Goal: Task Accomplishment & Management: Use online tool/utility

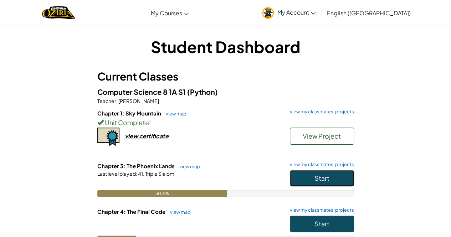
click at [312, 179] on button "Start" at bounding box center [322, 178] width 64 height 16
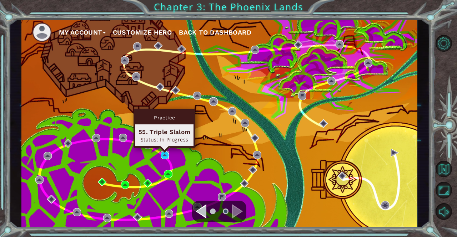
click at [165, 153] on img at bounding box center [165, 155] width 8 height 8
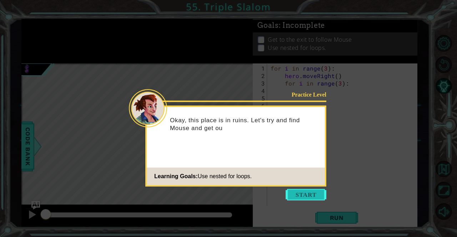
click at [303, 198] on button "Start" at bounding box center [305, 194] width 41 height 11
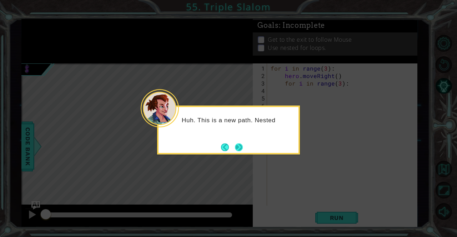
click at [235, 147] on button "Next" at bounding box center [239, 147] width 8 height 8
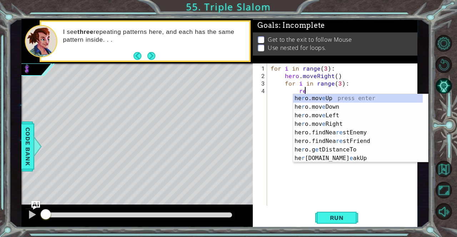
scroll to position [0, 2]
type textarea "r"
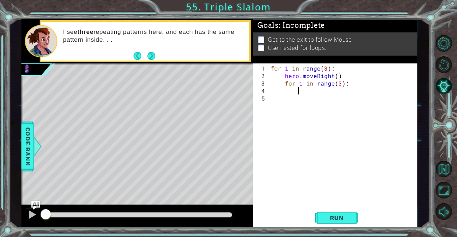
click at [271, 66] on div "for i in range ( 3 ) : hero . moveRight ( ) for i in range ( 3 ) :" at bounding box center [344, 143] width 150 height 157
type textarea "for i in range(3):"
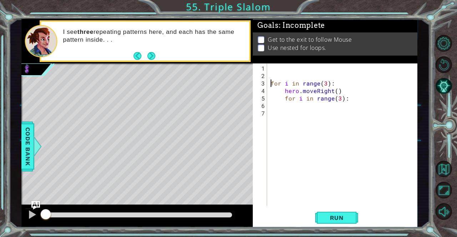
click at [271, 68] on div "for i in range ( 3 ) : hero . moveRight ( ) for i in range ( 3 ) :" at bounding box center [344, 143] width 150 height 157
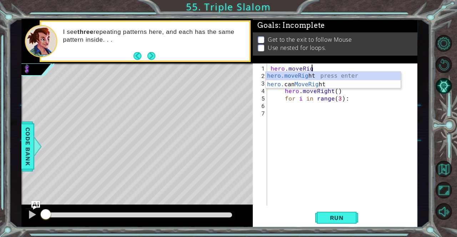
scroll to position [0, 2]
type textarea "hero.moveRight()"
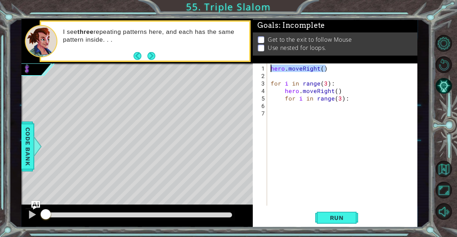
drag, startPoint x: 322, startPoint y: 68, endPoint x: 254, endPoint y: 65, distance: 67.5
click at [254, 65] on div "hero.moveRight() 1 2 3 4 5 6 7 hero . moveRight ( ) for i in range ( 3 ) : hero…" at bounding box center [334, 135] width 163 height 142
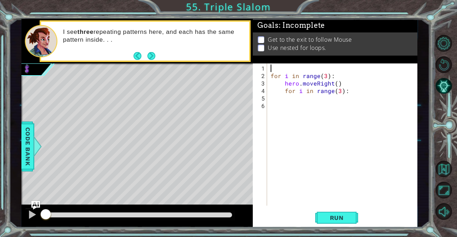
click at [270, 74] on div "for i in range ( 3 ) : hero . moveRight ( ) for i in range ( 3 ) :" at bounding box center [344, 143] width 150 height 157
type textarea "for i in range(3):"
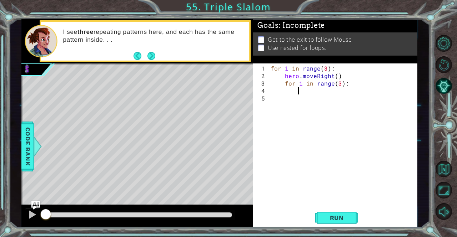
click at [350, 87] on div "for i in range ( 3 ) : hero . moveRight ( ) for i in range ( 3 ) :" at bounding box center [344, 143] width 150 height 157
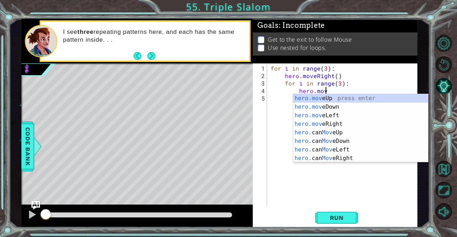
scroll to position [0, 3]
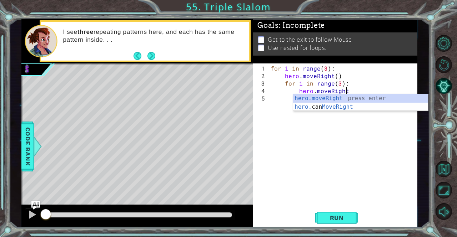
type textarea "hero.moveRight()"
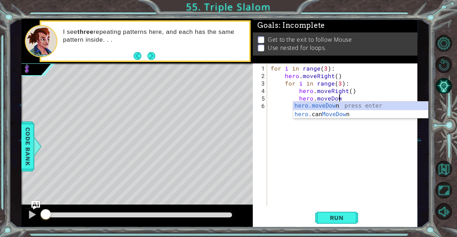
scroll to position [0, 4]
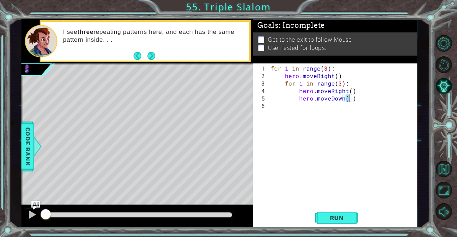
type textarea "hero.moveDown()"
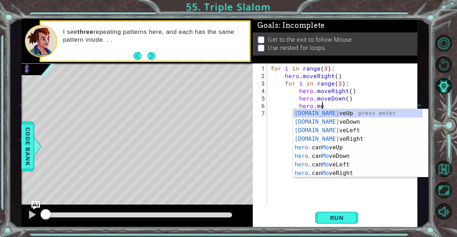
scroll to position [0, 3]
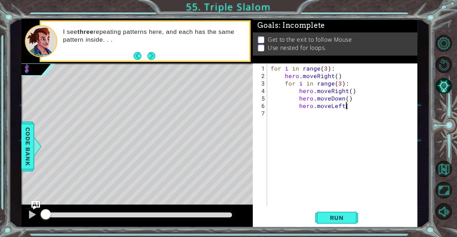
type textarea "hero.moveLeft()"
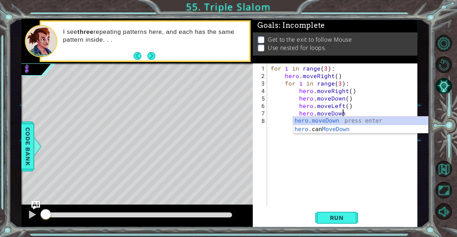
scroll to position [0, 4]
type textarea "hero.moveDown()"
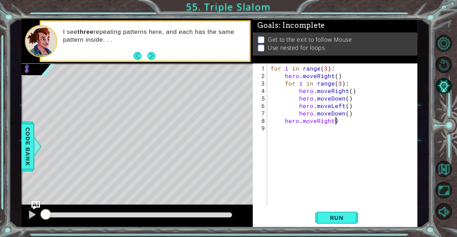
scroll to position [0, 4]
type textarea "hero.moveRight(2)"
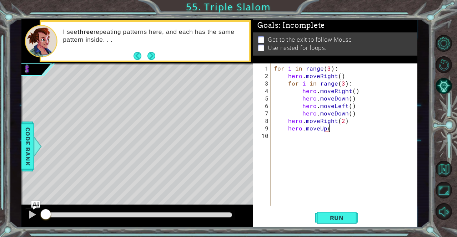
scroll to position [0, 3]
type textarea "hero.moveUp(6)"
click at [334, 217] on span "Run" at bounding box center [337, 217] width 28 height 7
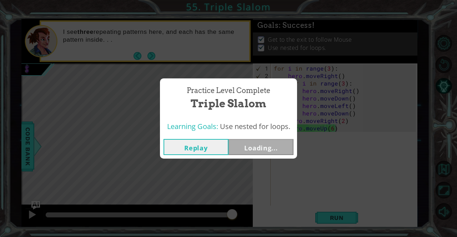
drag, startPoint x: 57, startPoint y: 210, endPoint x: 305, endPoint y: 196, distance: 248.7
click at [305, 196] on body "1 ההההההההההההההההההההההההההההההההההההההההההההההההההההההההההההההההההההההההההההה…" at bounding box center [228, 118] width 457 height 237
click at [263, 145] on button "Next" at bounding box center [260, 147] width 65 height 16
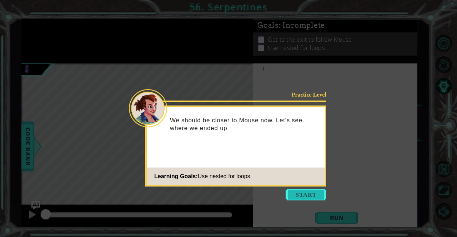
click at [299, 192] on button "Start" at bounding box center [305, 194] width 41 height 11
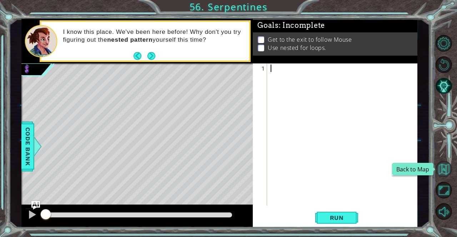
click at [445, 165] on button "Back to Map" at bounding box center [443, 169] width 17 height 17
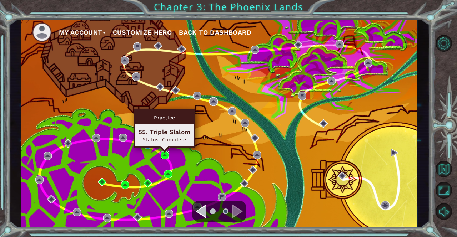
click at [167, 155] on img at bounding box center [165, 155] width 8 height 8
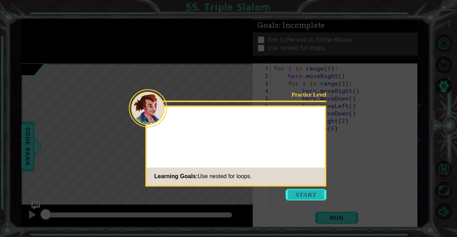
click at [303, 192] on button "Start" at bounding box center [305, 194] width 41 height 11
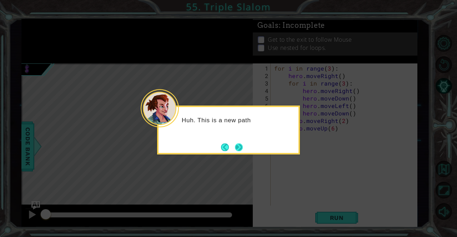
click at [235, 145] on button "Next" at bounding box center [239, 147] width 8 height 8
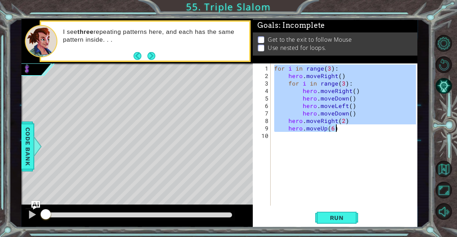
drag, startPoint x: 274, startPoint y: 67, endPoint x: 353, endPoint y: 127, distance: 99.1
click at [353, 127] on div "for i in range ( 3 ) : hero . moveRight ( ) for i in range ( 3 ) : hero . moveR…" at bounding box center [346, 143] width 146 height 157
type textarea "hero.moveRight(2) hero.moveUp(6)"
click at [446, 172] on button "Back to Map" at bounding box center [443, 169] width 17 height 17
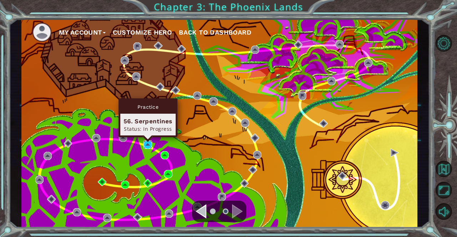
click at [148, 145] on img at bounding box center [147, 145] width 8 height 8
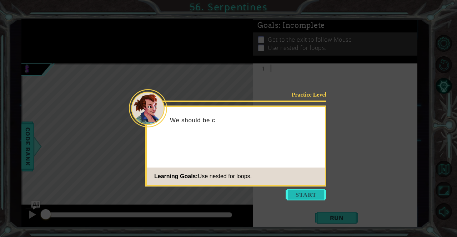
click at [296, 199] on button "Start" at bounding box center [305, 194] width 41 height 11
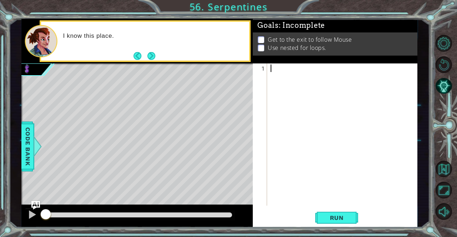
click at [278, 68] on div at bounding box center [344, 143] width 150 height 157
paste textarea "hero.moveUp(6)"
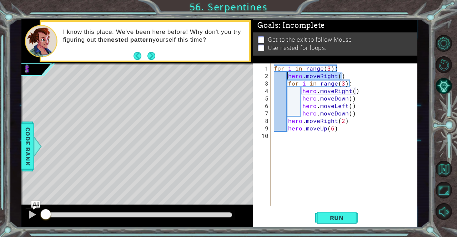
drag, startPoint x: 344, startPoint y: 76, endPoint x: 286, endPoint y: 74, distance: 58.2
click at [286, 74] on div "for i in range ( 3 ) : hero . moveRight ( ) for i in range ( 3 ) : hero . moveR…" at bounding box center [345, 143] width 147 height 157
type textarea "hero.moveRight()"
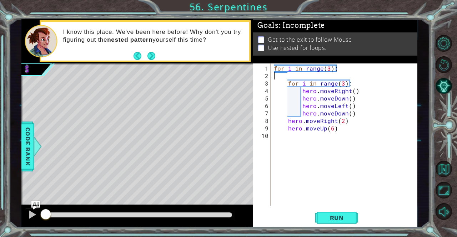
type textarea "for i in range(3):"
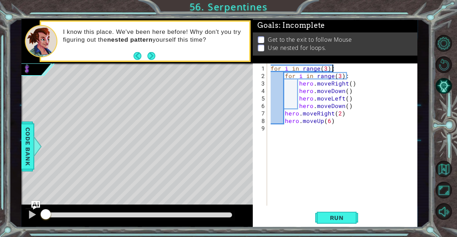
click at [308, 187] on div "for i in range ( 3 ) : for i in range ( 3 ) : hero . moveRight ( ) hero . moveD…" at bounding box center [344, 143] width 150 height 157
drag, startPoint x: 328, startPoint y: 91, endPoint x: 341, endPoint y: 92, distance: 12.9
click at [341, 92] on div "for i in range ( 3 ) : for i in range ( 3 ) : hero . moveRight ( ) hero . moveD…" at bounding box center [344, 143] width 150 height 157
click at [341, 92] on div "for i in range ( 3 ) : for i in range ( 3 ) : hero . moveRight ( ) hero . moveD…" at bounding box center [342, 135] width 147 height 142
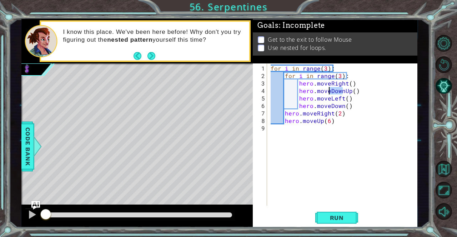
drag, startPoint x: 342, startPoint y: 91, endPoint x: 330, endPoint y: 92, distance: 12.2
click at [330, 92] on div "for i in range ( 3 ) : for i in range ( 3 ) : hero . moveRight ( ) hero . moveD…" at bounding box center [344, 143] width 150 height 157
type textarea "hero.moveUp()"
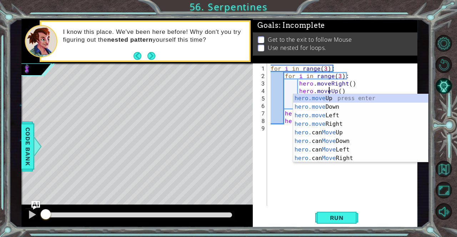
scroll to position [0, 4]
click at [336, 190] on div "for i in range ( 3 ) : for i in range ( 3 ) : hero . moveRight ( ) hero . moveU…" at bounding box center [344, 143] width 150 height 157
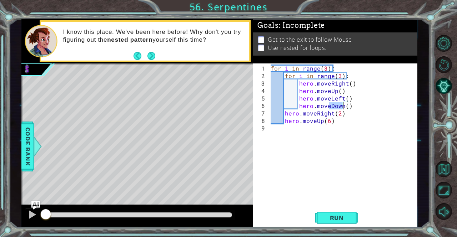
drag, startPoint x: 329, startPoint y: 103, endPoint x: 342, endPoint y: 107, distance: 13.3
click at [342, 107] on div "for i in range ( 3 ) : for i in range ( 3 ) : hero . moveRight ( ) hero . moveU…" at bounding box center [344, 143] width 150 height 157
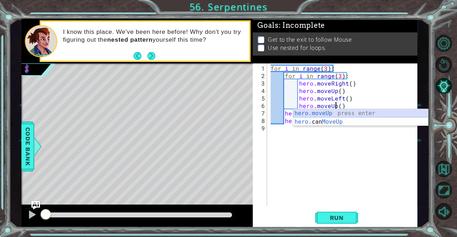
click at [340, 111] on div "hero.moveUp press enter hero. can MoveUp press enter" at bounding box center [360, 126] width 135 height 34
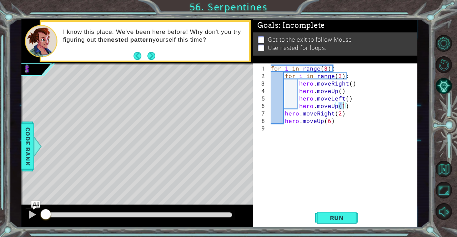
type textarea "hero.moveUp()"
click at [301, 147] on div "for i in range ( 3 ) : for i in range ( 3 ) : hero . moveRight ( ) hero . moveU…" at bounding box center [344, 143] width 150 height 157
drag, startPoint x: 314, startPoint y: 121, endPoint x: 320, endPoint y: 122, distance: 6.5
click at [320, 122] on div "for i in range ( 3 ) : for i in range ( 3 ) : hero . moveRight ( ) hero . moveU…" at bounding box center [344, 143] width 150 height 157
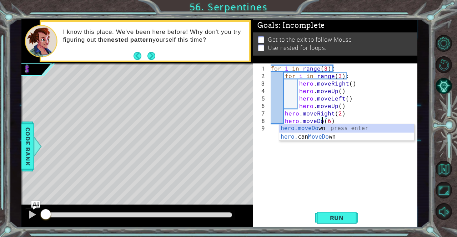
type textarea "hero.moveDown(6)"
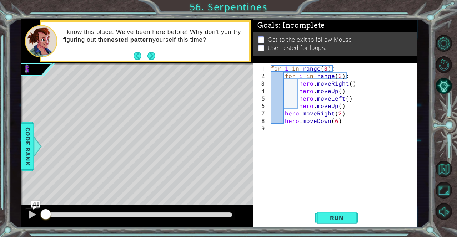
click at [338, 173] on div "for i in range ( 3 ) : for i in range ( 3 ) : hero . moveRight ( ) hero . moveU…" at bounding box center [344, 143] width 150 height 157
click at [334, 214] on span "Run" at bounding box center [337, 217] width 28 height 7
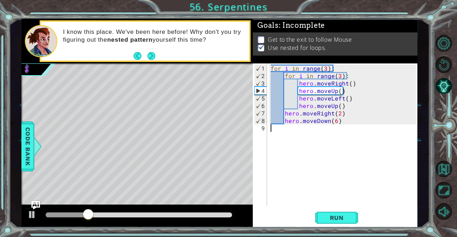
click at [20, 214] on div "1 ההההההההההההההההההההההההההההההההההההההההההההההההההההההההההההההההההההההההההההה…" at bounding box center [219, 123] width 420 height 209
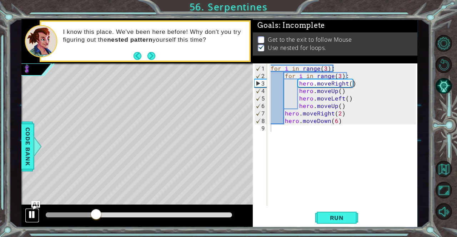
click at [26, 217] on button at bounding box center [32, 215] width 14 height 15
click at [338, 67] on div "for i in range ( 3 ) : for i in range ( 3 ) : hero . moveRight ( ) hero . moveU…" at bounding box center [344, 143] width 150 height 157
type textarea "for i in range(3):"
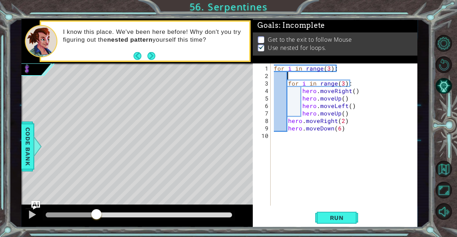
type textarea "for i in range(3):"
click at [299, 77] on div "for i in range ( 3 ) : for i in range ( 3 ) : hero . moveRight ( ) hero . moveU…" at bounding box center [343, 135] width 143 height 142
click at [299, 77] on div "for i in range ( 3 ) : for i in range ( 3 ) : hero . moveRight ( ) hero . moveU…" at bounding box center [345, 143] width 147 height 157
drag, startPoint x: 323, startPoint y: 74, endPoint x: 335, endPoint y: 74, distance: 11.8
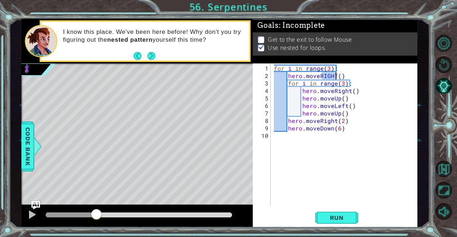
click at [335, 74] on div "for i in range ( 3 ) : hero . moveRIGHT ( ) for i in range ( 3 ) : hero . moveR…" at bounding box center [345, 143] width 147 height 157
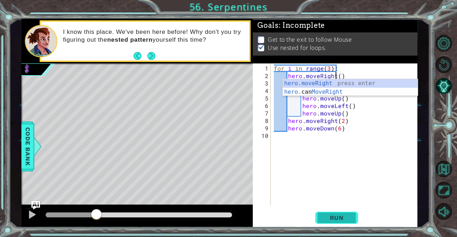
type textarea "hero.moveRight()"
click at [333, 214] on button "Run" at bounding box center [336, 218] width 43 height 16
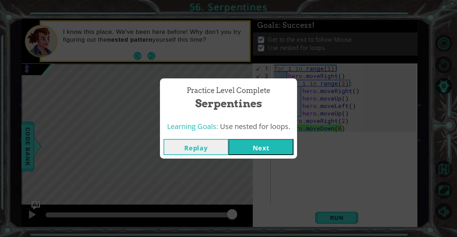
drag, startPoint x: 51, startPoint y: 213, endPoint x: 279, endPoint y: 224, distance: 228.6
click at [279, 224] on body "1 ההההההההההההההההההההההההההההההההההההההההההההההההההההההההההההההההההההההההההההה…" at bounding box center [228, 118] width 457 height 237
click at [258, 147] on button "Next" at bounding box center [260, 147] width 65 height 16
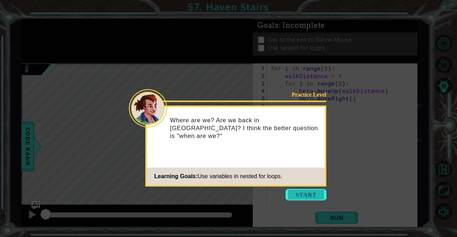
click at [297, 194] on button "Start" at bounding box center [305, 194] width 41 height 11
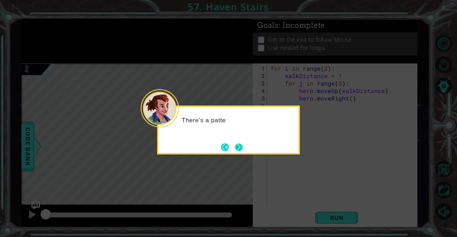
click at [243, 151] on button "Next" at bounding box center [239, 147] width 8 height 8
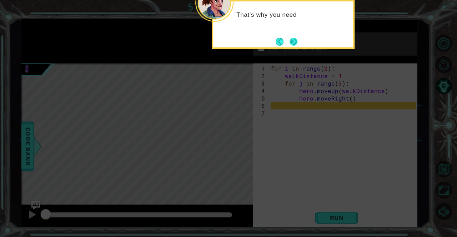
click at [295, 42] on button "Next" at bounding box center [293, 42] width 8 height 8
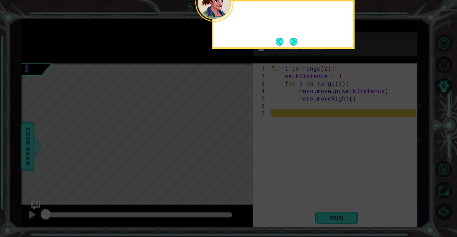
click at [295, 42] on button "Next" at bounding box center [293, 42] width 8 height 8
click at [295, 44] on p "Use nested for loops." at bounding box center [297, 48] width 59 height 8
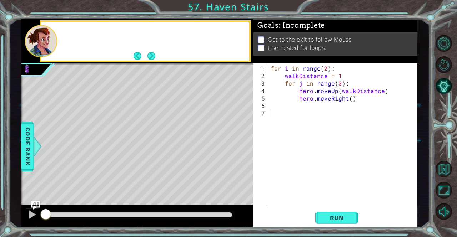
click at [295, 44] on p "Use nested for loops." at bounding box center [297, 48] width 59 height 8
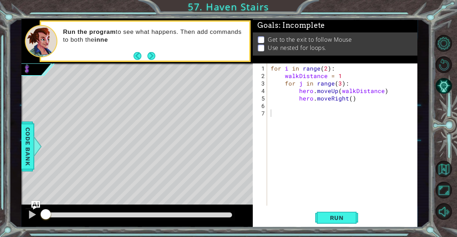
click at [161, 167] on div "Level Map" at bounding box center [186, 169] width 330 height 210
click at [318, 112] on div "for i in range ( 2 ) : walkDistance = 1 for j in range ( 3 ) : hero . moveUp ( …" at bounding box center [344, 143] width 150 height 157
click at [311, 104] on div "for i in range ( 2 ) : walkDistance = 1 for j in range ( 3 ) : hero . moveUp ( …" at bounding box center [344, 143] width 150 height 157
click at [315, 104] on div "for i in range ( 2 ) : walkDistance = 1 for j in range ( 3 ) : hero . moveUp ( …" at bounding box center [344, 143] width 150 height 157
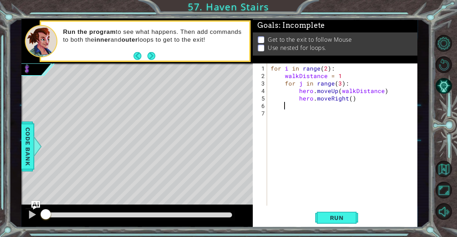
click at [370, 98] on div "for i in range ( 2 ) : walkDistance = 1 for j in range ( 3 ) : hero . moveUp ( …" at bounding box center [344, 143] width 150 height 157
type textarea "hero.moveRight()"
click at [337, 220] on span "Run" at bounding box center [337, 217] width 28 height 7
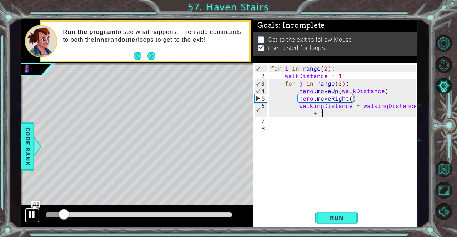
click at [34, 217] on div at bounding box center [31, 214] width 9 height 9
drag, startPoint x: 62, startPoint y: 208, endPoint x: 1, endPoint y: 219, distance: 61.6
click at [1, 219] on div "1 ההההההההההההההההההההההההההההההההההההההההההההההההההההההההההההההההההההההההההההה…" at bounding box center [228, 118] width 457 height 237
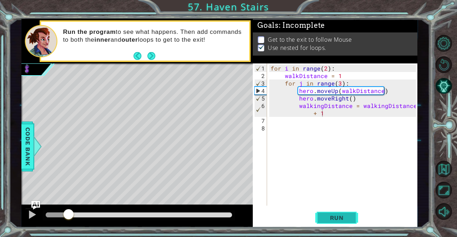
click at [338, 217] on span "Run" at bounding box center [337, 217] width 28 height 7
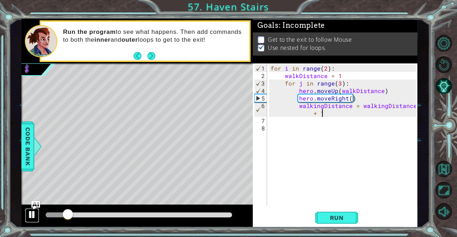
click at [31, 211] on div at bounding box center [31, 214] width 9 height 9
click at [293, 110] on div "for i in range ( 2 ) : walkDistance = 1 for j in range ( 3 ) : hero . moveUp ( …" at bounding box center [344, 143] width 150 height 157
click at [283, 102] on div "for i in range ( 2 ) : walkDistance = 1 for j in range ( 3 ) : hero . moveUp ( …" at bounding box center [344, 143] width 150 height 157
drag, startPoint x: 61, startPoint y: 218, endPoint x: 23, endPoint y: 219, distance: 38.2
click at [23, 219] on div at bounding box center [137, 216] width 232 height 23
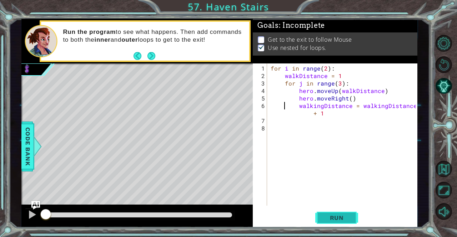
click at [326, 216] on span "Run" at bounding box center [337, 217] width 28 height 7
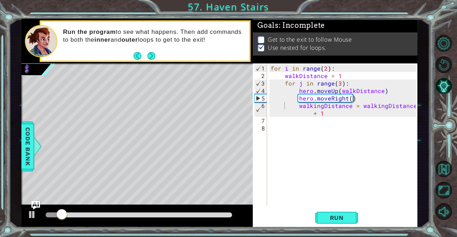
click at [15, 216] on div "1 ההההההההההההההההההההההההההההההההההההההההההההההההההההההההההההההההההההההההההההה…" at bounding box center [219, 123] width 420 height 209
click at [34, 204] on img "Ask AI" at bounding box center [35, 205] width 9 height 9
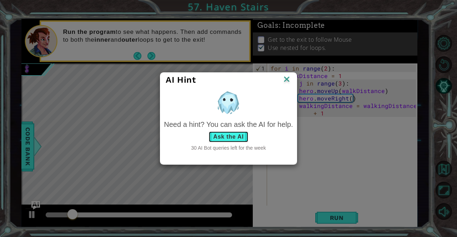
click at [227, 137] on button "Ask the AI" at bounding box center [228, 136] width 40 height 11
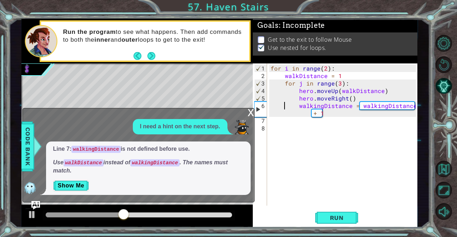
click at [92, 90] on div "Level Map" at bounding box center [186, 169] width 330 height 210
click at [252, 109] on div "x" at bounding box center [251, 111] width 6 height 7
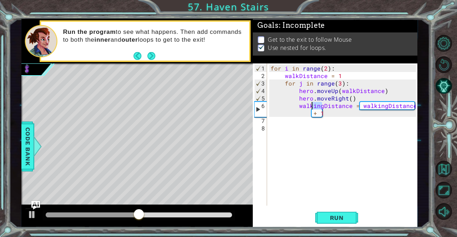
drag, startPoint x: 322, startPoint y: 105, endPoint x: 312, endPoint y: 106, distance: 10.0
click at [312, 106] on div "for i in range ( 2 ) : walkDistance = 1 for j in range ( 3 ) : hero . moveUp ( …" at bounding box center [344, 143] width 150 height 157
type textarea "walkDistance = walkingDistance + 1"
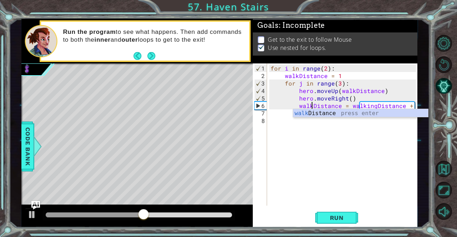
click at [372, 165] on div "for i in range ( 2 ) : walkDistance = 1 for j in range ( 3 ) : hero . moveUp ( …" at bounding box center [344, 143] width 150 height 157
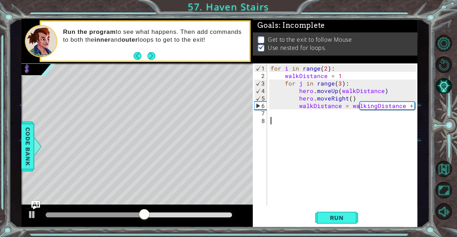
scroll to position [0, 0]
drag, startPoint x: 365, startPoint y: 105, endPoint x: 372, endPoint y: 106, distance: 7.3
click at [372, 106] on div "for i in range ( 2 ) : walkDistance = 1 for j in range ( 3 ) : hero . moveUp ( …" at bounding box center [344, 143] width 150 height 157
type textarea "walkDistance = walkDistance + 1"
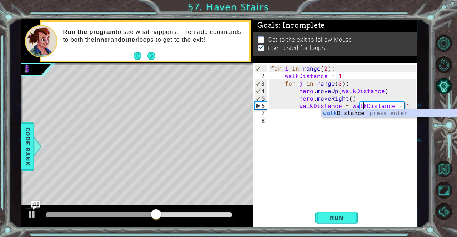
click at [312, 153] on div "for i in range ( 2 ) : walkDistance = 1 for j in range ( 3 ) : hero . moveUp ( …" at bounding box center [344, 143] width 150 height 157
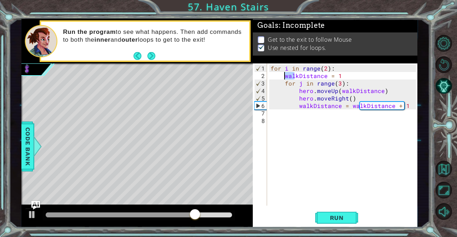
drag, startPoint x: 296, startPoint y: 75, endPoint x: 285, endPoint y: 75, distance: 11.4
click at [285, 75] on div "for i in range ( 2 ) : walkDistance = 1 for j in range ( 3 ) : hero . moveUp ( …" at bounding box center [344, 143] width 150 height 157
type textarea "walkDistance = 1"
click at [278, 75] on div "for i in range ( 2 ) : walkDistance = 1 for j in range ( 3 ) : hero . moveUp ( …" at bounding box center [344, 143] width 150 height 157
drag, startPoint x: 298, startPoint y: 76, endPoint x: 285, endPoint y: 75, distance: 12.5
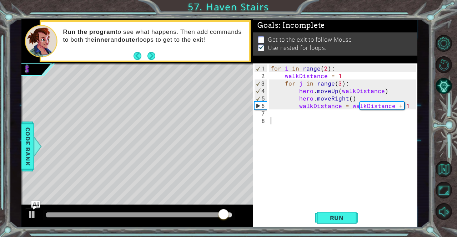
drag, startPoint x: 285, startPoint y: 75, endPoint x: 269, endPoint y: 134, distance: 61.0
click at [269, 134] on div "for i in range ( 2 ) : walkDistance = 1 for j in range ( 3 ) : hero . moveUp ( …" at bounding box center [344, 143] width 150 height 157
click at [330, 222] on button "Run" at bounding box center [336, 218] width 43 height 16
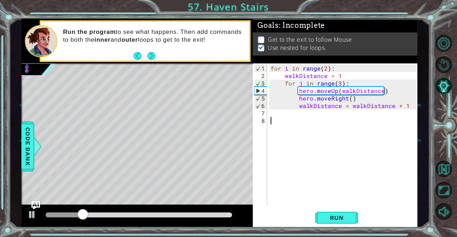
click at [289, 115] on div "for i in range ( 2 ) : walkDistance = 1 for j in range ( 3 ) : hero . moveUp ( …" at bounding box center [344, 143] width 150 height 157
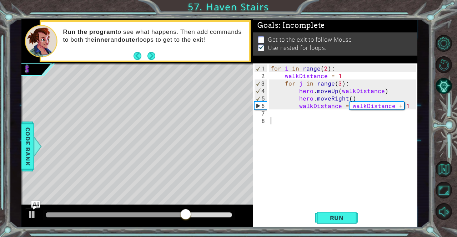
click at [308, 124] on div "for i in range ( 2 ) : walkDistance = 1 for j in range ( 3 ) : hero . moveUp ( …" at bounding box center [344, 143] width 150 height 157
click at [305, 114] on div "for i in range ( 2 ) : walkDistance = 1 for j in range ( 3 ) : hero . moveUp ( …" at bounding box center [344, 143] width 150 height 157
click at [305, 113] on div "for i in range ( 2 ) : walkDistance = 1 for j in range ( 3 ) : hero . moveUp ( …" at bounding box center [344, 143] width 150 height 157
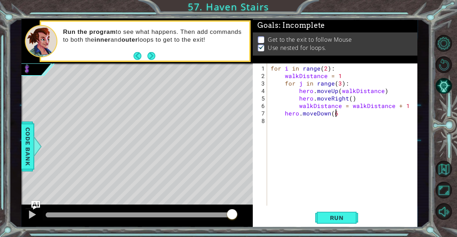
scroll to position [0, 4]
type textarea "hero.moveDown(6)"
click at [327, 216] on span "Run" at bounding box center [337, 217] width 28 height 7
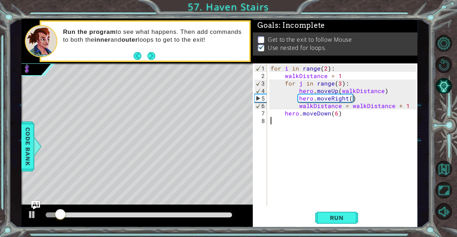
click at [291, 117] on div "for i in range ( 2 ) : walkDistance = 1 for j in range ( 3 ) : hero . moveUp ( …" at bounding box center [344, 143] width 150 height 157
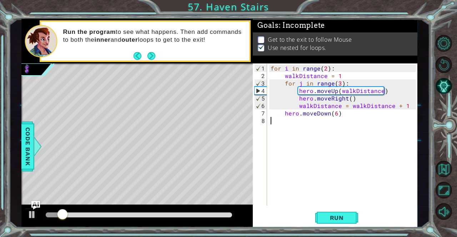
click at [355, 112] on div "for i in range ( 2 ) : walkDistance = 1 for j in range ( 3 ) : hero . moveUp ( …" at bounding box center [344, 143] width 150 height 157
type textarea "hero.moveDown(6)"
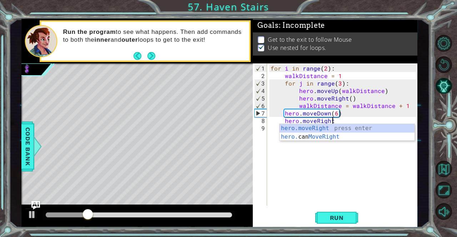
scroll to position [0, 4]
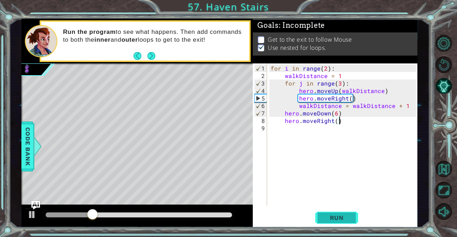
type textarea "hero.moveRight()"
click at [328, 218] on span "Run" at bounding box center [337, 217] width 28 height 7
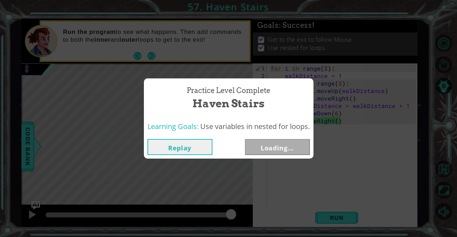
drag, startPoint x: 64, startPoint y: 213, endPoint x: 242, endPoint y: 225, distance: 178.5
click at [242, 225] on body "1 2 3 4 5 6 7 for i in range ( 2 ) : walkDistance = 1 for j in range ( 3 ) : he…" at bounding box center [228, 118] width 457 height 237
click at [285, 141] on button "Next" at bounding box center [277, 147] width 65 height 16
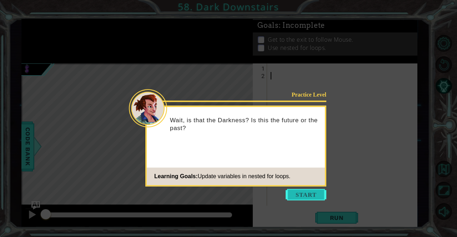
click at [309, 191] on button "Start" at bounding box center [305, 194] width 41 height 11
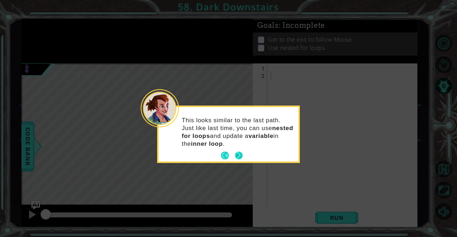
click at [239, 153] on button "Next" at bounding box center [239, 156] width 8 height 8
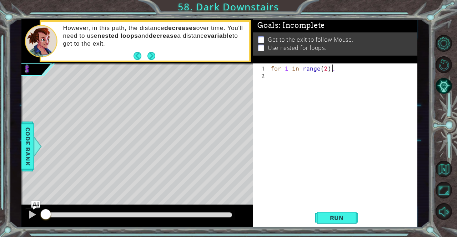
scroll to position [0, 3]
type textarea "for i in range(2):"
type textarea "for i in range(3)"
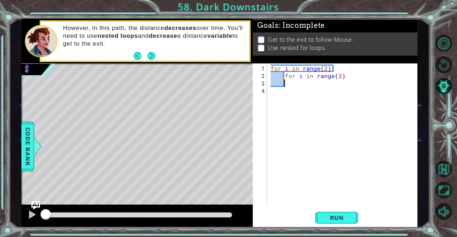
scroll to position [0, 0]
type textarea "for i in range(3):"
click at [339, 64] on div "for i in range ( 2 ) : for i in range ( 3 ) :" at bounding box center [342, 135] width 146 height 142
type textarea "for i in range(2):"
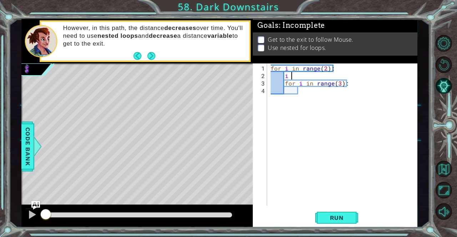
type textarea "i"
type textarea "h"
type textarea "t = 3"
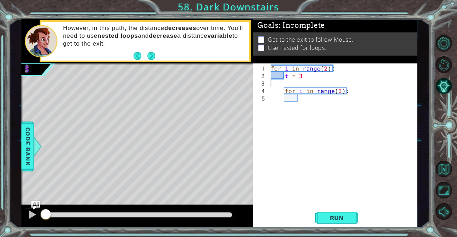
scroll to position [0, 0]
type textarea "t = 3"
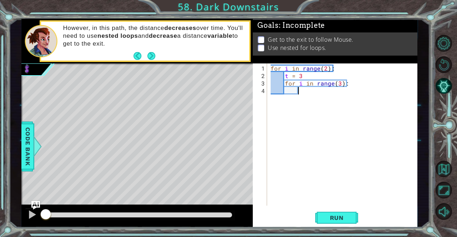
drag, startPoint x: 330, startPoint y: 93, endPoint x: 325, endPoint y: 90, distance: 6.4
click at [325, 90] on div "for i in range ( 2 ) : t = 3 for i in range ( 3 ) :" at bounding box center [344, 143] width 150 height 157
type textarea "hero.moveDown(t)"
click at [344, 217] on span "Run" at bounding box center [337, 217] width 28 height 7
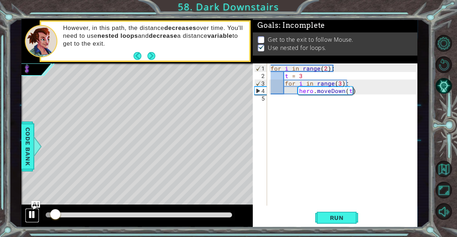
click at [31, 212] on div at bounding box center [31, 214] width 9 height 9
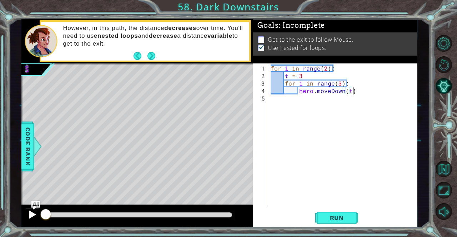
drag, startPoint x: 56, startPoint y: 215, endPoint x: 26, endPoint y: 214, distance: 30.0
click at [26, 214] on div at bounding box center [137, 216] width 232 height 23
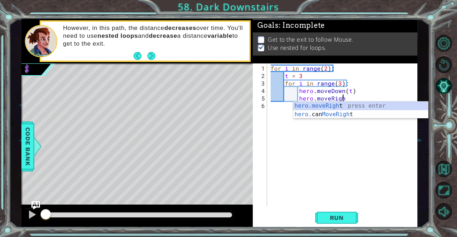
scroll to position [0, 4]
type textarea "hero.moveRight"
click at [441, 173] on button "Back to Map" at bounding box center [443, 169] width 17 height 17
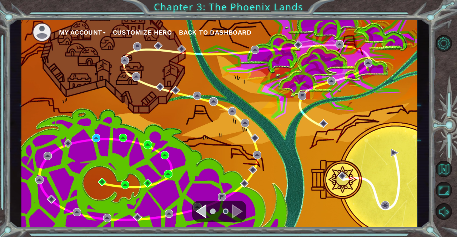
click at [227, 143] on div "My Account Customize Hero Back to Dashboard" at bounding box center [219, 123] width 396 height 209
click at [203, 204] on div "Navigate to the previous page" at bounding box center [201, 211] width 11 height 14
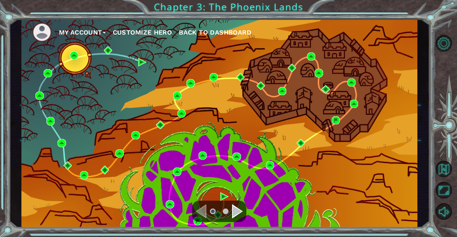
click at [237, 209] on div "Navigate to the next page" at bounding box center [237, 211] width 11 height 14
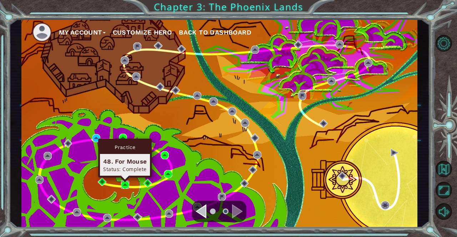
click at [121, 181] on img at bounding box center [125, 185] width 8 height 8
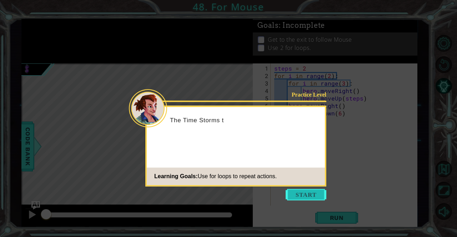
click at [295, 193] on button "Start" at bounding box center [305, 194] width 41 height 11
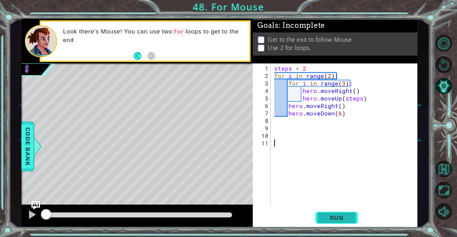
click at [326, 215] on span "Run" at bounding box center [337, 217] width 28 height 7
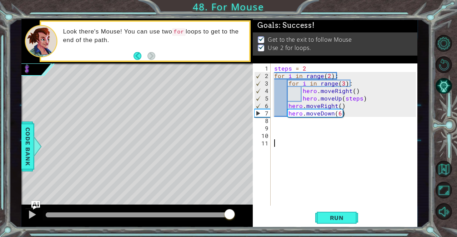
drag, startPoint x: 76, startPoint y: 213, endPoint x: 230, endPoint y: 252, distance: 158.9
click at [230, 237] on html "1 ההההההההההההההההההההההההההההההההההההההההההההההההההההההההההההההההההההההההההההה…" at bounding box center [228, 118] width 457 height 237
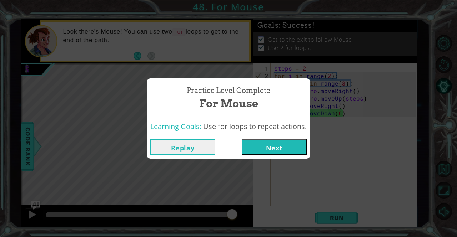
click at [371, 157] on div "Practice Level Complete For Mouse Learning Goals: Use for loops to repeat actio…" at bounding box center [228, 118] width 457 height 237
click at [235, 179] on div "Practice Level Complete For Mouse Learning Goals: Use for loops to repeat actio…" at bounding box center [228, 118] width 457 height 237
click at [265, 141] on button "Next" at bounding box center [274, 147] width 65 height 16
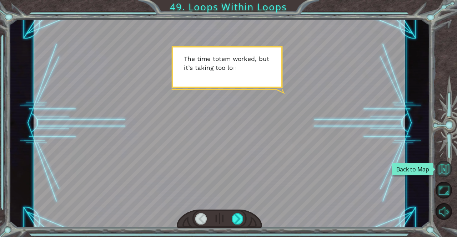
click at [440, 162] on button "Back to Map" at bounding box center [443, 169] width 17 height 17
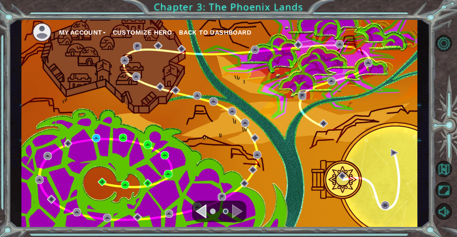
click at [101, 137] on div "My Account Customize Hero Back to Dashboard" at bounding box center [219, 123] width 396 height 209
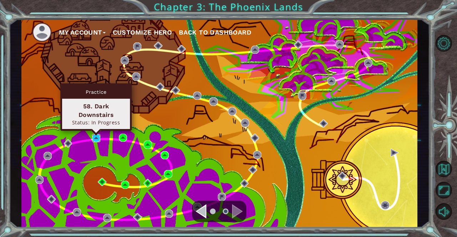
click at [96, 136] on img at bounding box center [96, 138] width 8 height 8
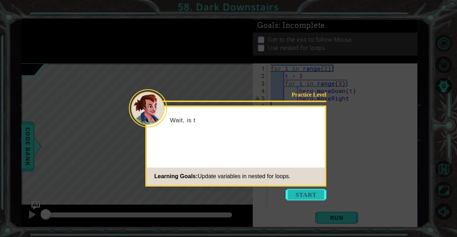
click at [314, 196] on button "Start" at bounding box center [305, 194] width 41 height 11
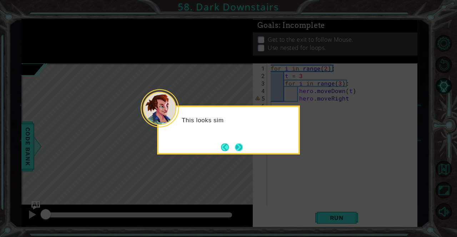
click at [239, 148] on button "Next" at bounding box center [239, 147] width 8 height 8
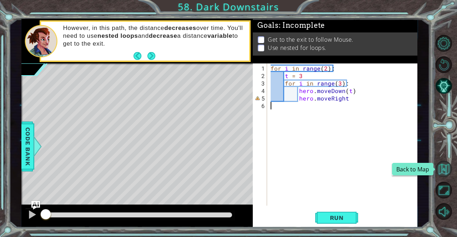
click at [447, 169] on button "Back to Map" at bounding box center [443, 169] width 17 height 17
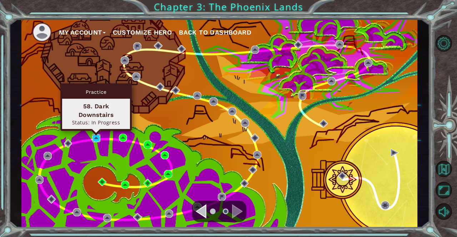
click at [93, 136] on img at bounding box center [96, 138] width 8 height 8
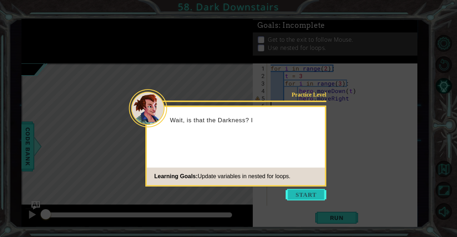
click at [294, 193] on button "Start" at bounding box center [305, 194] width 41 height 11
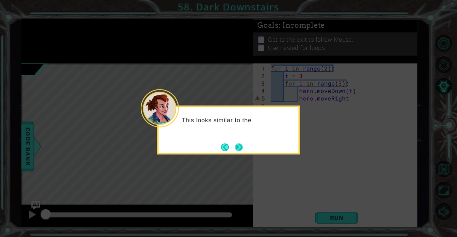
click at [242, 145] on button "Next" at bounding box center [239, 147] width 8 height 8
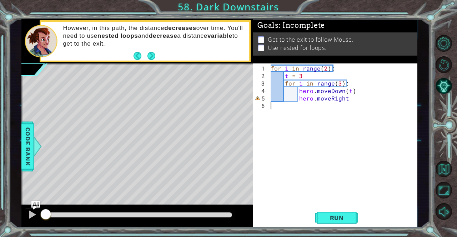
click at [348, 98] on div "for i in range ( 2 ) : t = 3 for i in range ( 3 ) : hero . moveDown ( t ) hero …" at bounding box center [344, 143] width 150 height 157
type textarea "hero.moveRight()"
type textarea "\"
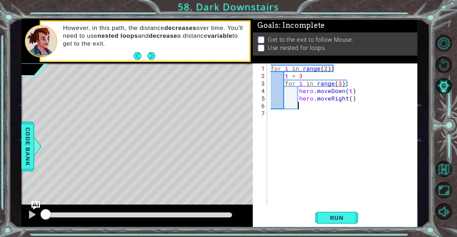
scroll to position [0, 0]
click at [371, 104] on div "for i in range ( 2 ) : t = 3 for i in range ( 3 ) : hero . moveDown ( t ) hero …" at bounding box center [344, 143] width 150 height 157
click at [356, 99] on div "for i in range ( 2 ) : t = 3 for i in range ( 3 ) : hero . moveDown ( t ) hero …" at bounding box center [344, 143] width 150 height 157
type textarea "hero.moveRight()"
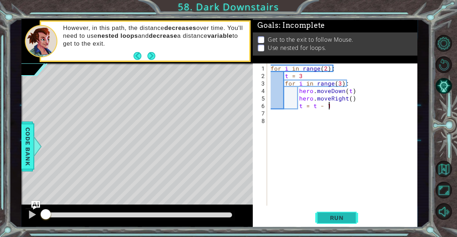
type textarea "t = t - 1"
click at [345, 220] on span "Run" at bounding box center [337, 217] width 28 height 7
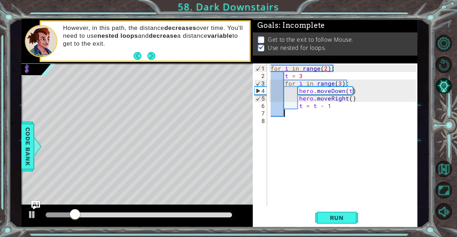
click at [335, 111] on div "for i in range ( 2 ) : t = 3 for i in range ( 3 ) : hero . moveDown ( t ) hero …" at bounding box center [344, 143] width 150 height 157
click at [349, 121] on div "for i in range ( 2 ) : t = 3 for i in range ( 3 ) : hero . moveDown ( t ) hero …" at bounding box center [344, 143] width 150 height 157
type textarea "hero.moveUp(6)"
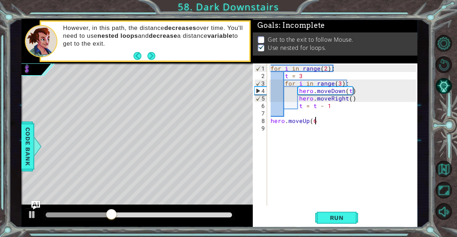
scroll to position [0, 2]
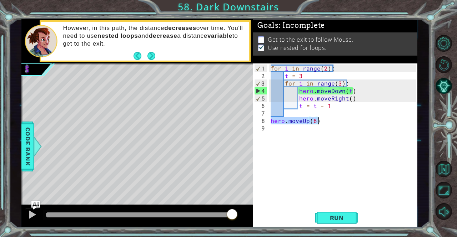
drag, startPoint x: 271, startPoint y: 122, endPoint x: 326, endPoint y: 121, distance: 55.0
click at [326, 121] on div "for i in range ( 2 ) : t = 3 for i in range ( 3 ) : hero . moveDown ( t ) hero …" at bounding box center [344, 143] width 150 height 157
click at [317, 113] on div "for i in range ( 2 ) : t = 3 for i in range ( 3 ) : hero . moveDown ( t ) hero …" at bounding box center [344, 143] width 150 height 157
paste textarea "hero.moveUp(6)"
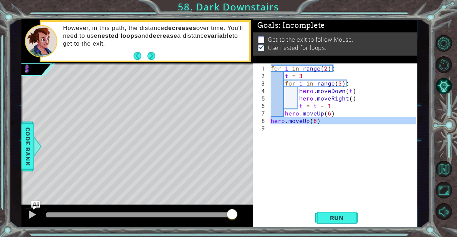
drag, startPoint x: 327, startPoint y: 123, endPoint x: 270, endPoint y: 118, distance: 57.3
click at [270, 118] on div "for i in range ( 2 ) : t = 3 for i in range ( 3 ) : hero . moveDown ( t ) hero …" at bounding box center [344, 143] width 150 height 157
type textarea "\"
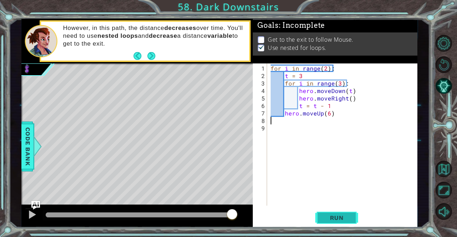
click at [340, 217] on span "Run" at bounding box center [337, 217] width 28 height 7
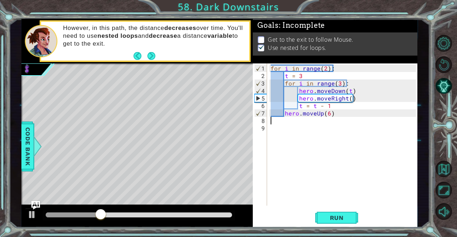
click at [331, 120] on div "for i in range ( 2 ) : t = 3 for i in range ( 3 ) : hero . moveDown ( t ) hero …" at bounding box center [344, 143] width 150 height 157
click at [334, 114] on div "for i in range ( 2 ) : t = 3 for i in range ( 3 ) : hero . moveDown ( t ) hero …" at bounding box center [344, 143] width 150 height 157
type textarea "hero.moveUp(6)"
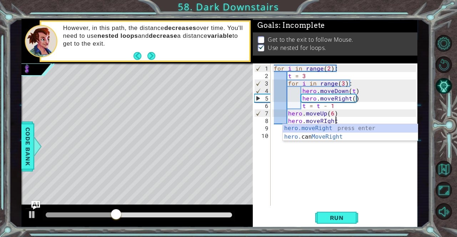
scroll to position [0, 4]
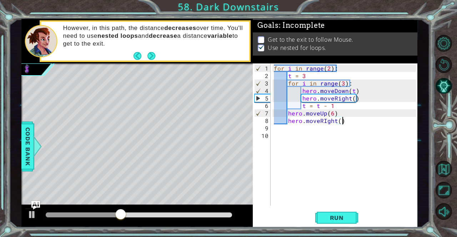
click at [324, 122] on div "for i in range ( 2 ) : t = 3 for i in range ( 3 ) : hero . moveDown ( t ) hero …" at bounding box center [345, 143] width 147 height 157
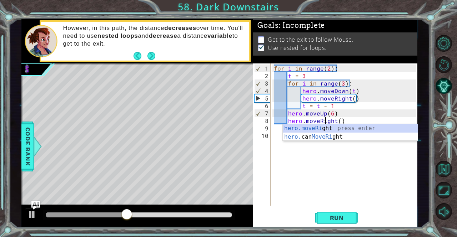
scroll to position [0, 3]
type textarea "hero.moveRight()"
click at [335, 219] on span "Run" at bounding box center [337, 217] width 28 height 7
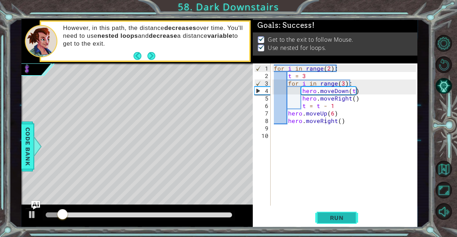
click at [335, 219] on span "Run" at bounding box center [337, 217] width 28 height 7
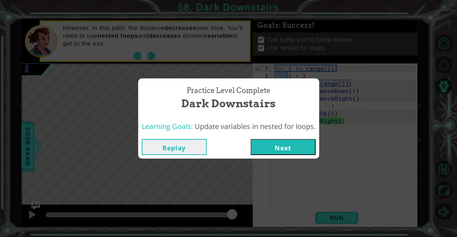
click at [285, 145] on button "Next" at bounding box center [282, 147] width 65 height 16
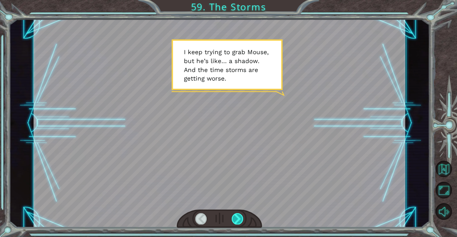
click at [233, 218] on div at bounding box center [238, 218] width 12 height 11
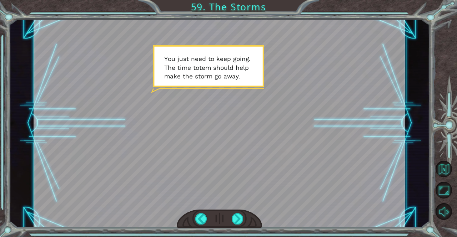
click at [236, 207] on div at bounding box center [219, 123] width 371 height 209
click at [238, 213] on div at bounding box center [220, 219] width 86 height 19
click at [238, 217] on div at bounding box center [238, 218] width 12 height 11
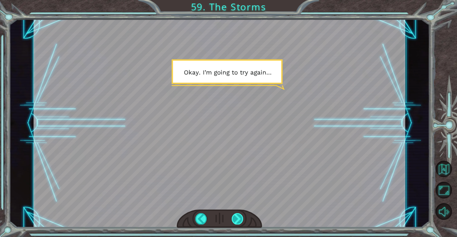
click at [238, 217] on div at bounding box center [238, 218] width 12 height 11
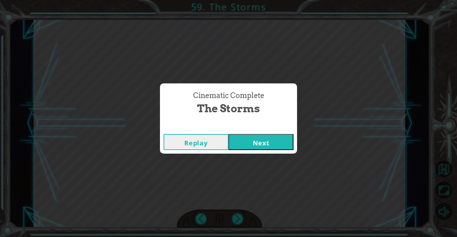
click at [250, 148] on button "Next" at bounding box center [260, 142] width 65 height 16
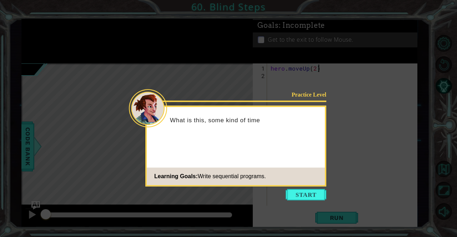
click at [304, 189] on icon at bounding box center [228, 118] width 457 height 237
click at [300, 197] on button "Start" at bounding box center [305, 194] width 41 height 11
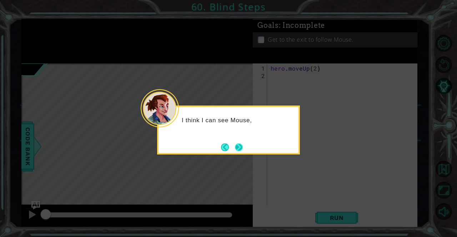
click at [235, 145] on button "Next" at bounding box center [239, 147] width 8 height 8
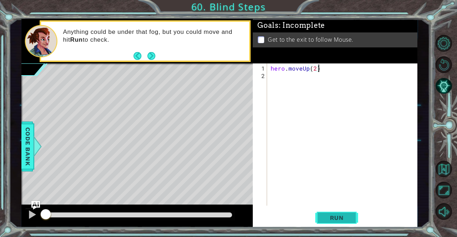
click at [344, 217] on span "Run" at bounding box center [337, 217] width 28 height 7
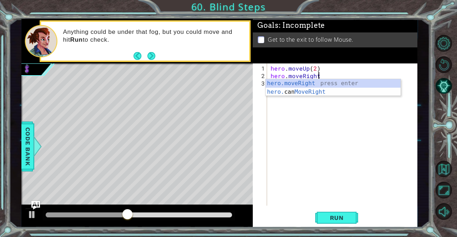
scroll to position [0, 3]
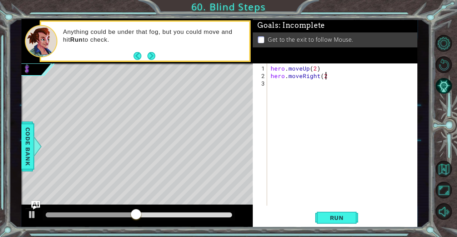
type textarea "hero.moveRight(2)"
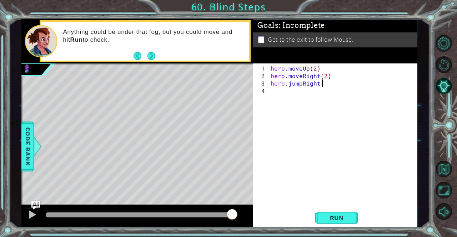
type textarea "hero.jumpRight()"
click at [331, 214] on span "Run" at bounding box center [337, 217] width 28 height 7
drag, startPoint x: 288, startPoint y: 75, endPoint x: 300, endPoint y: 75, distance: 12.1
click at [300, 75] on div "hero . moveUp ( 2 ) hero . moveRight ( 2 ) hero . jumpRight ( ) hero . moveRigh…" at bounding box center [344, 143] width 150 height 157
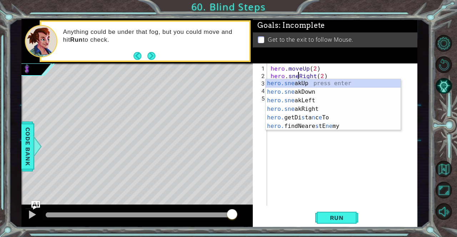
scroll to position [0, 2]
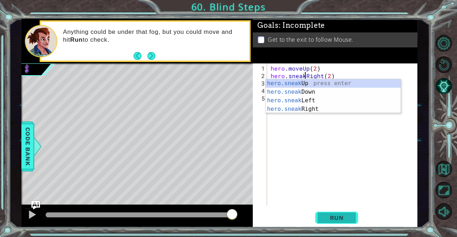
type textarea "hero.sneakRight(2)"
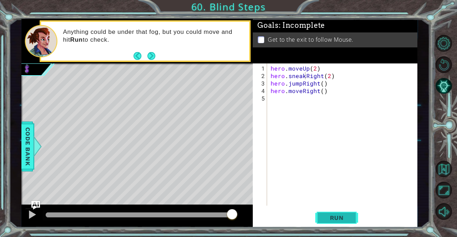
click at [325, 219] on span "Run" at bounding box center [337, 217] width 28 height 7
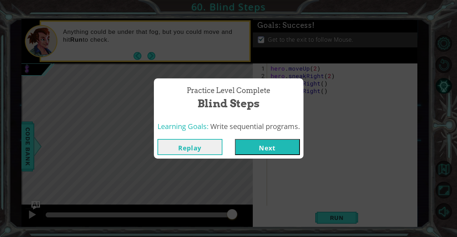
click at [251, 153] on button "Next" at bounding box center [267, 147] width 65 height 16
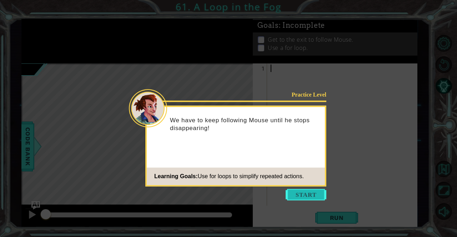
click at [305, 193] on button "Start" at bounding box center [305, 194] width 41 height 11
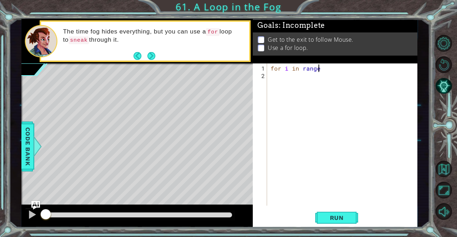
scroll to position [0, 3]
type textarea "for i in range(3)"
type textarea "for i in range(3):"
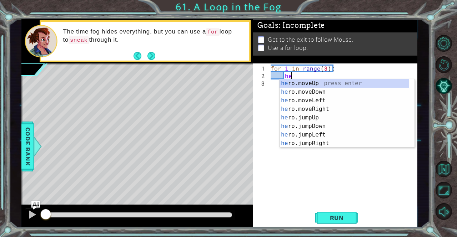
scroll to position [0, 1]
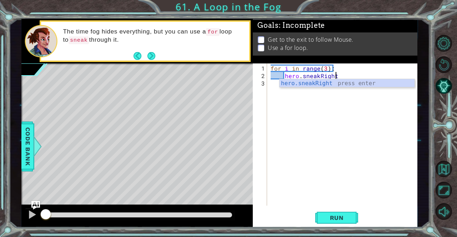
type textarea "hero.sneakRight()"
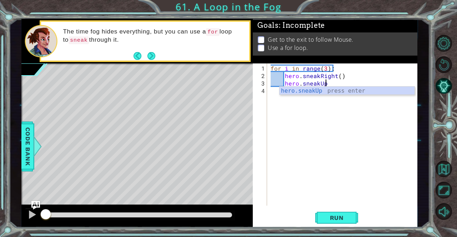
type textarea "hero.sneakUp()"
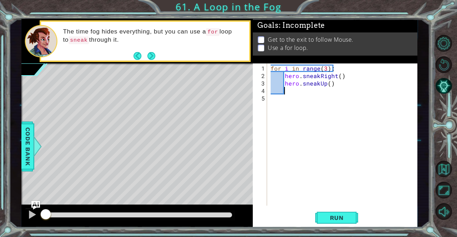
scroll to position [0, 0]
type textarea "hero.moveRight()"
click at [319, 214] on button "Run" at bounding box center [336, 218] width 43 height 16
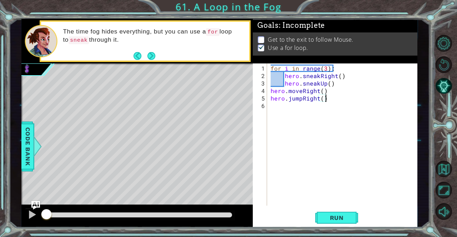
drag, startPoint x: 78, startPoint y: 212, endPoint x: 75, endPoint y: 187, distance: 24.8
click at [75, 187] on div "methods hero moveUp() moveDown() moveLeft() moveRight() sneakUp() sneakDown() s…" at bounding box center [219, 123] width 396 height 209
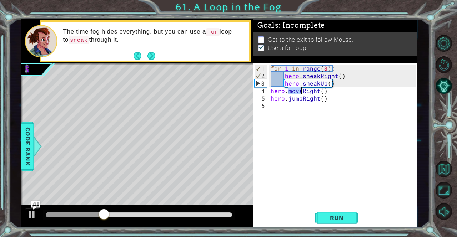
drag, startPoint x: 288, startPoint y: 93, endPoint x: 300, endPoint y: 91, distance: 11.9
click at [300, 91] on div "for i in range ( 3 ) : hero . sneakRight ( ) hero . sneakUp ( ) hero . moveRigh…" at bounding box center [344, 143] width 150 height 157
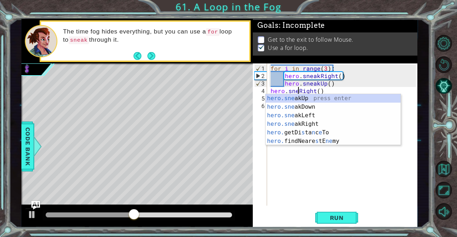
scroll to position [0, 2]
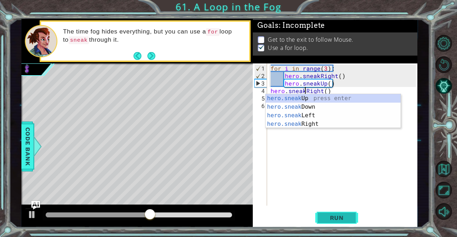
type textarea "hero.sneakRight()"
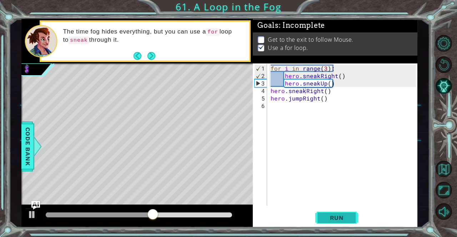
click at [328, 224] on button "Run" at bounding box center [336, 218] width 43 height 16
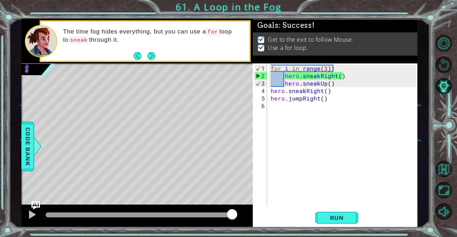
drag, startPoint x: 87, startPoint y: 229, endPoint x: 456, endPoint y: 254, distance: 369.8
click at [451, 237] on html "1 ההההההההההההההההההההההההההההההההההההההההההההההההההההההההההההההההההההההההההההה…" at bounding box center [228, 118] width 457 height 237
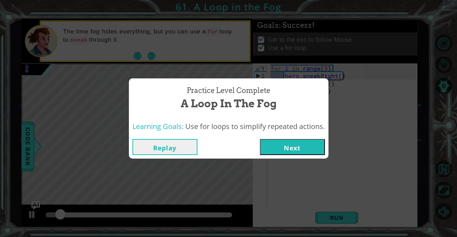
click at [301, 142] on button "Next" at bounding box center [292, 147] width 65 height 16
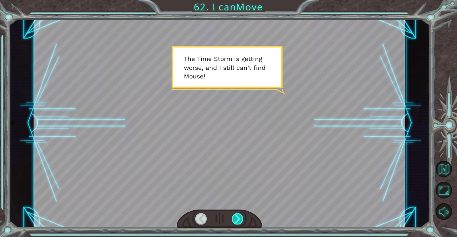
click at [237, 222] on div at bounding box center [238, 218] width 12 height 11
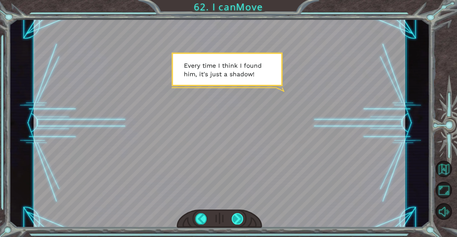
click at [237, 222] on div at bounding box center [238, 218] width 12 height 11
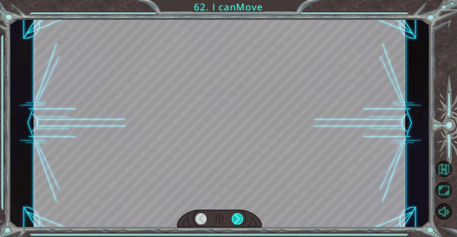
click at [237, 222] on div at bounding box center [238, 218] width 12 height 11
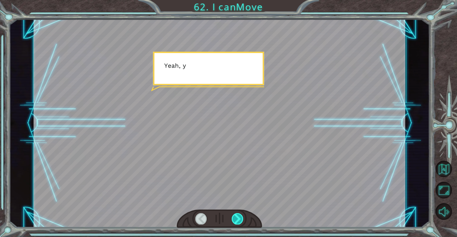
click at [237, 222] on div at bounding box center [238, 218] width 12 height 11
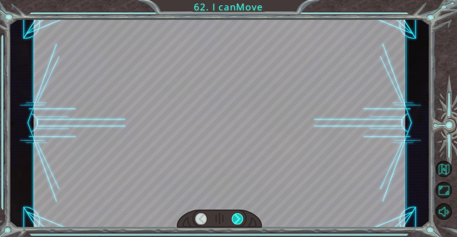
click at [237, 222] on div at bounding box center [238, 218] width 12 height 11
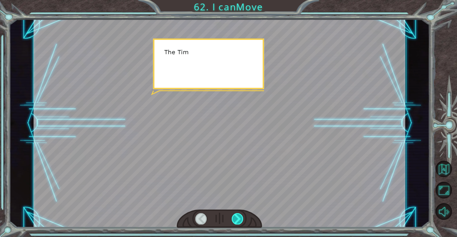
click at [237, 222] on div at bounding box center [238, 218] width 12 height 11
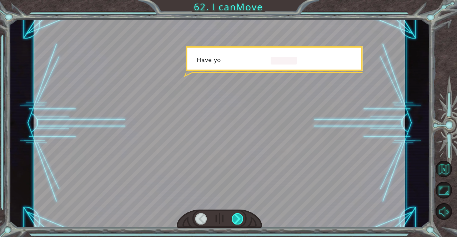
click at [237, 222] on div at bounding box center [238, 218] width 12 height 11
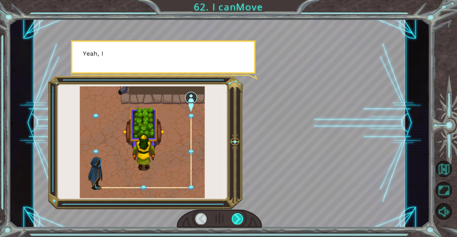
click at [237, 222] on div at bounding box center [238, 218] width 12 height 11
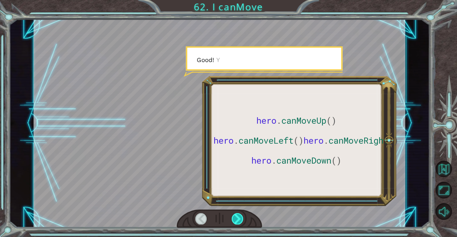
click at [237, 222] on div at bounding box center [238, 218] width 12 height 11
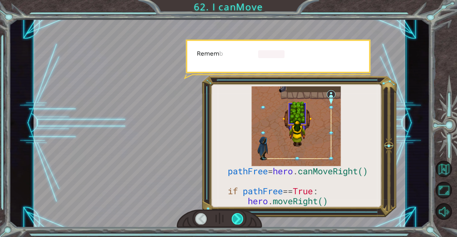
click at [237, 222] on div at bounding box center [238, 218] width 12 height 11
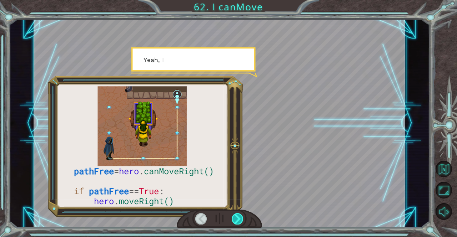
click at [237, 222] on div at bounding box center [238, 218] width 12 height 11
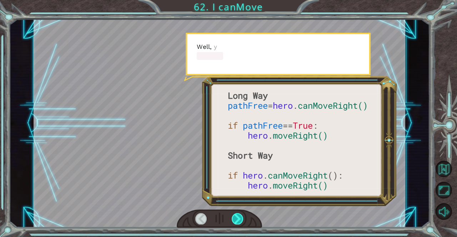
click at [237, 222] on div at bounding box center [238, 218] width 12 height 11
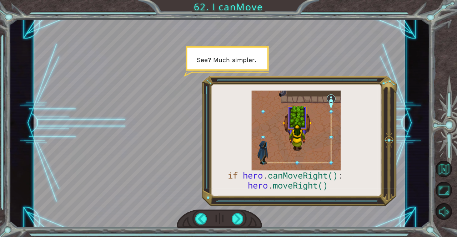
click at [99, 187] on div at bounding box center [219, 123] width 371 height 209
click at [244, 218] on div at bounding box center [220, 219] width 86 height 19
click at [235, 217] on div at bounding box center [238, 218] width 12 height 11
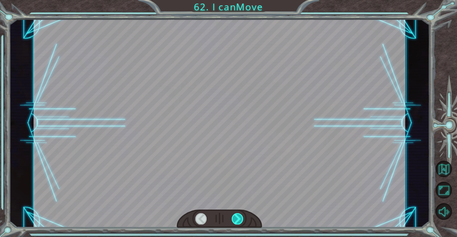
click at [235, 217] on div at bounding box center [238, 218] width 12 height 11
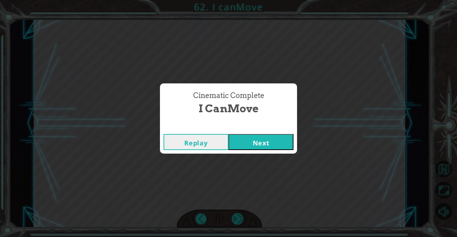
click at [235, 217] on div "Cinematic Complete I canMove Replay Next" at bounding box center [228, 118] width 457 height 237
click at [253, 141] on button "Next" at bounding box center [260, 142] width 65 height 16
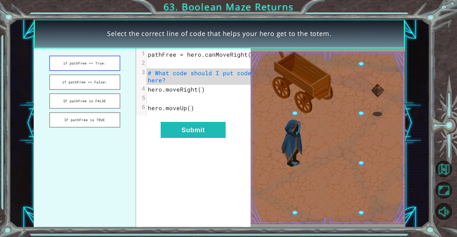
click at [107, 68] on button "if pathFree == True:" at bounding box center [84, 63] width 71 height 15
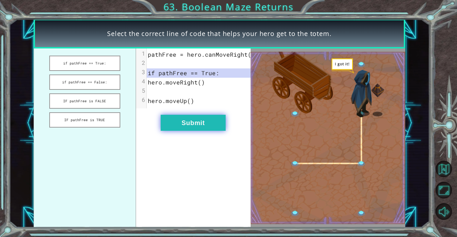
click at [200, 131] on button "Submit" at bounding box center [193, 123] width 65 height 16
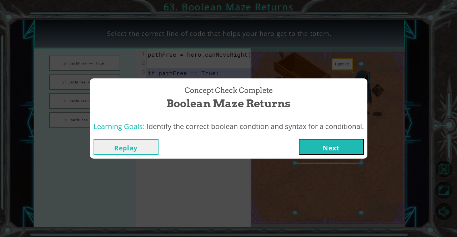
click at [324, 148] on button "Next" at bounding box center [331, 147] width 65 height 16
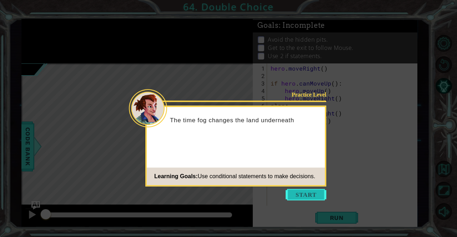
click at [307, 197] on button "Start" at bounding box center [305, 194] width 41 height 11
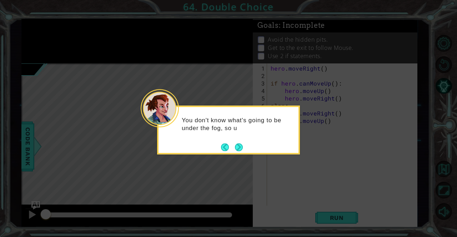
click at [236, 142] on footer at bounding box center [232, 147] width 22 height 11
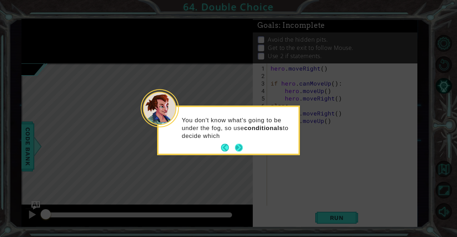
click at [237, 147] on button "Next" at bounding box center [239, 148] width 8 height 8
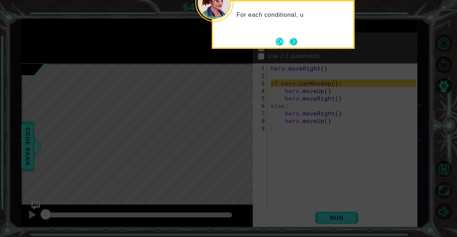
click at [294, 39] on button "Next" at bounding box center [293, 42] width 8 height 8
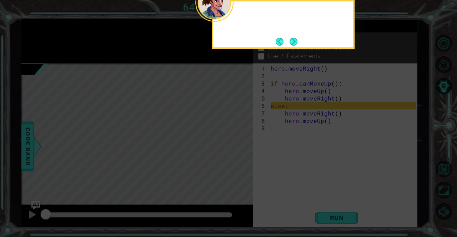
click at [294, 39] on button "Next" at bounding box center [293, 42] width 8 height 8
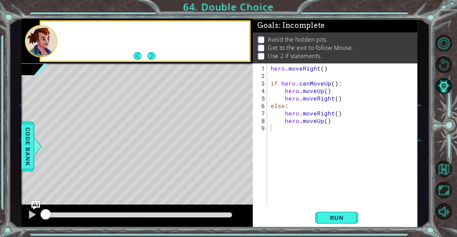
click at [294, 39] on p "Avoid the hidden pits." at bounding box center [298, 40] width 60 height 8
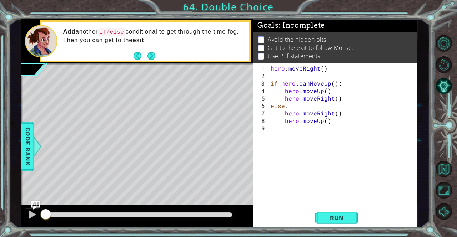
click at [272, 76] on div "hero . moveRight ( ) if hero . canMoveUp ( ) : hero . moveUp ( ) hero . moveRig…" at bounding box center [344, 143] width 150 height 157
click at [270, 84] on div "hero . moveRight ( ) if hero . canMoveUp ( ) : hero . moveUp ( ) hero . moveRig…" at bounding box center [344, 143] width 150 height 157
type textarea "if hero.canMoveUp():"
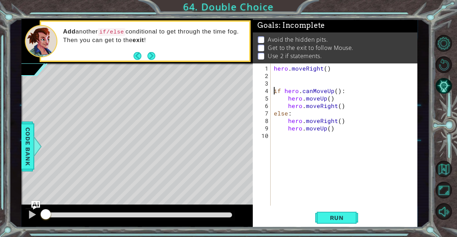
click at [278, 86] on div "hero . moveRight ( ) if hero . canMoveUp ( ) : hero . moveUp ( ) hero . moveRig…" at bounding box center [345, 143] width 147 height 157
click at [276, 84] on div "hero . moveRight ( ) if hero . canMoveUp ( ) : hero . moveUp ( ) hero . moveRig…" at bounding box center [345, 143] width 147 height 157
type textarea "for i in range(2):"
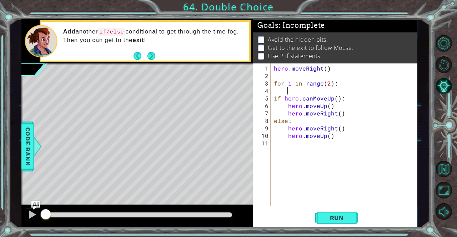
scroll to position [0, 0]
type textarea "for i in range(2):"
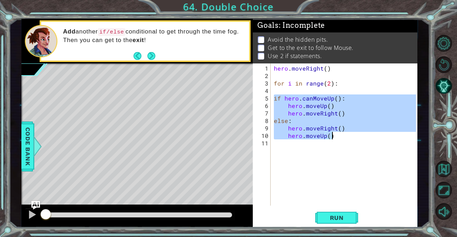
drag, startPoint x: 275, startPoint y: 95, endPoint x: 340, endPoint y: 137, distance: 77.7
click at [340, 137] on div "hero . moveRight ( ) for i in range ( 2 ) : if hero . canMoveUp ( ) : hero . mo…" at bounding box center [345, 143] width 147 height 157
click at [324, 85] on div "hero . moveRight ( ) for i in range ( 2 ) : if hero . canMoveUp ( ) : hero . mo…" at bounding box center [345, 143] width 147 height 157
type textarea "for i in range(2):"
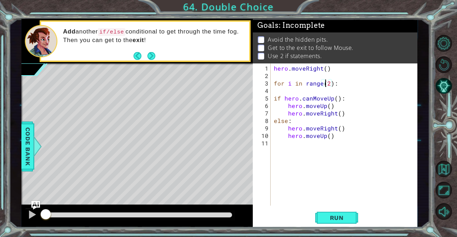
click at [323, 89] on div "hero . moveRight ( ) for i in range ( 2 ) : if hero . canMoveUp ( ) : hero . mo…" at bounding box center [345, 143] width 147 height 157
paste textarea "hero.moveUp()"
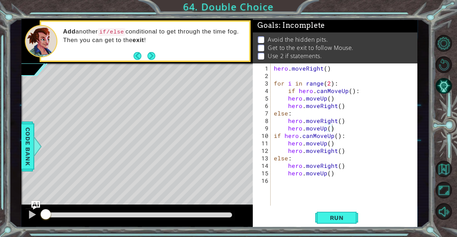
click at [274, 136] on div "hero.moveUp() 1 2 3 4 5 6 7 8 9 10 11 12 13 14 15 16 hero . moveRight ( ) for i…" at bounding box center [334, 135] width 163 height 142
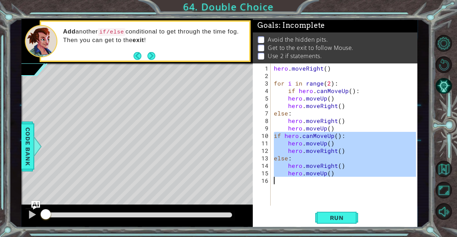
drag, startPoint x: 274, startPoint y: 136, endPoint x: 341, endPoint y: 176, distance: 77.9
click at [341, 176] on div "hero . moveRight ( ) for i in range ( 2 ) : if hero . canMoveUp ( ) : hero . mo…" at bounding box center [345, 143] width 147 height 157
type textarea "hero.moveUp()"
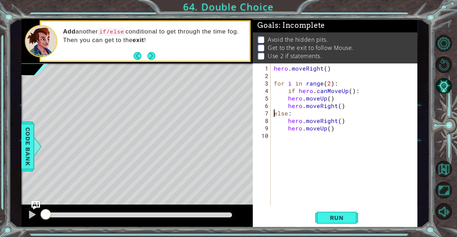
click at [273, 112] on div "hero . moveRight ( ) for i in range ( 2 ) : if hero . canMoveUp ( ) : hero . mo…" at bounding box center [345, 143] width 147 height 157
type textarea "else:"
click at [327, 214] on button "Run" at bounding box center [336, 218] width 43 height 16
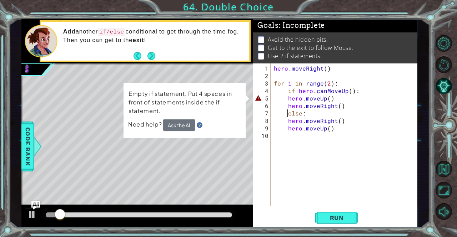
click at [288, 98] on div "hero . moveRight ( ) for i in range ( 2 ) : if hero . canMoveUp ( ) : hero . mo…" at bounding box center [345, 143] width 147 height 157
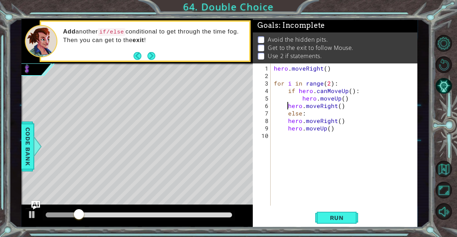
click at [286, 107] on div "hero . moveRight ( ) for i in range ( 2 ) : if hero . canMoveUp ( ) : hero . mo…" at bounding box center [345, 143] width 147 height 157
click at [290, 125] on div "hero . moveRight ( ) for i in range ( 2 ) : if hero . canMoveUp ( ) : hero . mo…" at bounding box center [345, 143] width 147 height 157
click at [286, 120] on div "hero . moveRight ( ) for i in range ( 2 ) : if hero . canMoveUp ( ) : hero . mo…" at bounding box center [345, 143] width 147 height 157
click at [287, 127] on div "hero . moveRight ( ) for i in range ( 2 ) : if hero . canMoveUp ( ) : hero . mo…" at bounding box center [345, 143] width 147 height 157
type textarea "hero.moveUp()"
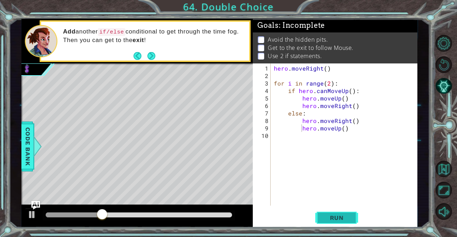
click at [325, 217] on span "Run" at bounding box center [337, 217] width 28 height 7
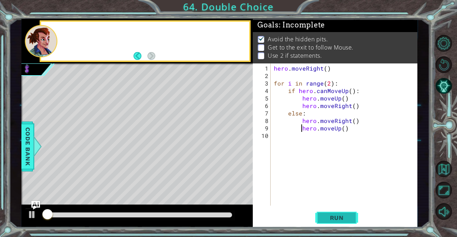
scroll to position [5, 0]
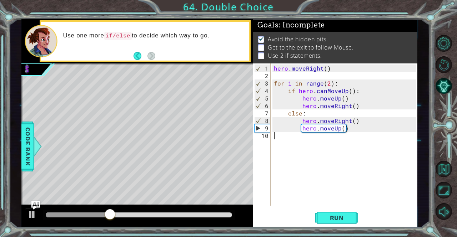
click at [356, 142] on div "hero . moveRight ( ) for i in range ( 2 ) : if hero . canMoveUp ( ) : hero . mo…" at bounding box center [345, 143] width 147 height 157
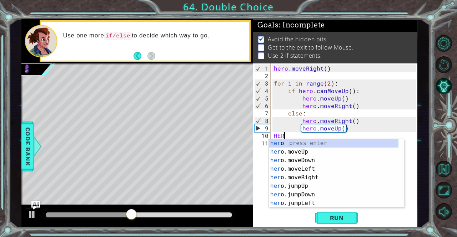
scroll to position [0, 0]
type textarea "H"
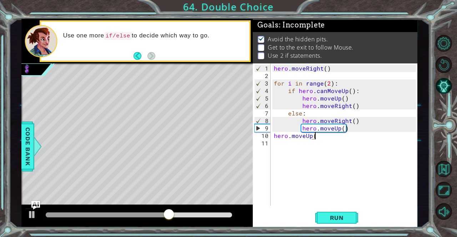
type textarea "hero.moveUp()"
type textarea "hero.JumpRight()"
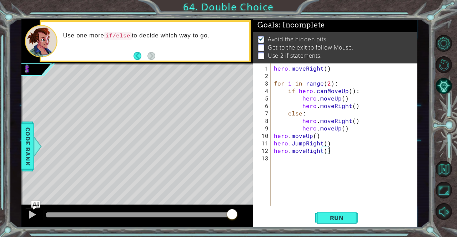
scroll to position [0, 3]
click at [336, 215] on span "Run" at bounding box center [337, 217] width 28 height 7
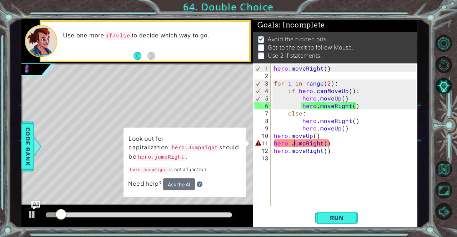
click at [294, 142] on div "hero . moveRight ( ) for i in range ( 2 ) : if hero . canMoveUp ( ) : hero . mo…" at bounding box center [345, 143] width 147 height 157
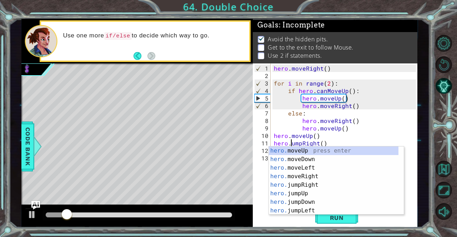
scroll to position [0, 1]
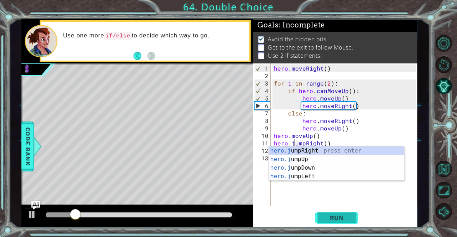
click at [330, 221] on span "Run" at bounding box center [337, 217] width 28 height 7
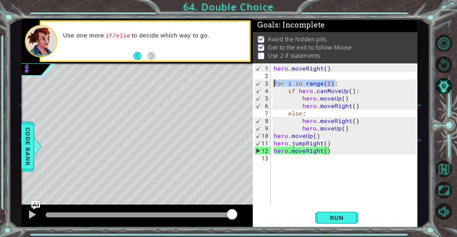
drag, startPoint x: 335, startPoint y: 84, endPoint x: 270, endPoint y: 83, distance: 64.6
click at [270, 83] on div "hero.jumpRight() 1 2 3 4 5 6 7 8 9 10 11 12 13 hero . moveRight ( ) for i in ra…" at bounding box center [334, 135] width 163 height 142
type textarea "for i in range(2):"
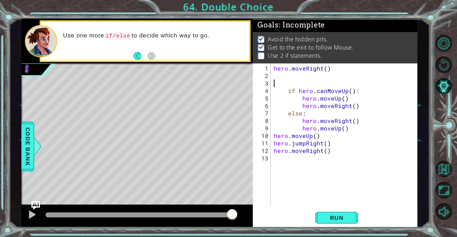
scroll to position [0, 0]
click at [290, 93] on div "hero . moveRight ( ) if hero . canMoveUp ( ) : hero . moveUp ( ) hero . moveRig…" at bounding box center [345, 143] width 147 height 157
click at [285, 90] on div "hero . moveRight ( ) if hero . canMoveUp ( ) : hero . moveUp ( ) hero . moveRig…" at bounding box center [345, 143] width 147 height 157
drag, startPoint x: 288, startPoint y: 91, endPoint x: 264, endPoint y: 86, distance: 23.9
click at [264, 86] on div "if hero.canMoveUp(): 1 2 3 4 5 6 7 8 9 10 11 12 13 hero . moveRight ( ) if hero…" at bounding box center [334, 135] width 163 height 142
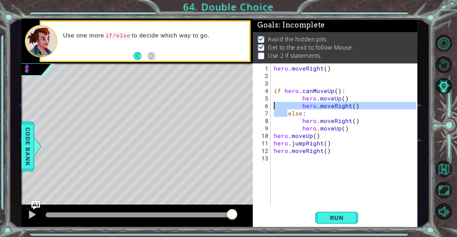
drag, startPoint x: 287, startPoint y: 111, endPoint x: 274, endPoint y: 108, distance: 12.8
click at [274, 108] on div "hero . moveRight ( ) if hero . canMoveUp ( ) : hero . moveUp ( ) hero . moveRig…" at bounding box center [345, 143] width 147 height 157
click at [288, 114] on div "hero . moveRight ( ) if hero . canMoveUp ( ) : hero . moveUp ( ) hero . moveRig…" at bounding box center [343, 135] width 143 height 142
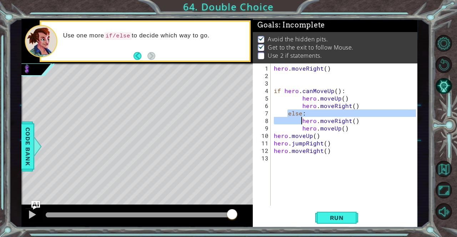
drag, startPoint x: 288, startPoint y: 114, endPoint x: 279, endPoint y: 117, distance: 9.6
click at [279, 117] on div "hero . moveRight ( ) if hero . canMoveUp ( ) : hero . moveUp ( ) hero . moveRig…" at bounding box center [345, 143] width 147 height 157
click at [283, 113] on div "hero . moveRight ( ) if hero . canMoveUp ( ) : hero . moveUp ( ) hero . moveRig…" at bounding box center [345, 143] width 147 height 157
click at [270, 112] on div "7" at bounding box center [262, 113] width 16 height 7
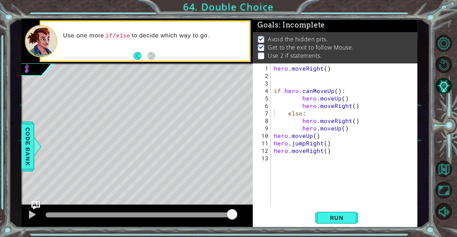
drag, startPoint x: 272, startPoint y: 112, endPoint x: 285, endPoint y: 112, distance: 12.9
click at [285, 112] on div "else: 1 2 3 4 5 6 7 8 9 10 11 12 13 hero . moveRight ( ) if hero . canMoveUp ( …" at bounding box center [334, 135] width 163 height 142
drag, startPoint x: 286, startPoint y: 113, endPoint x: 268, endPoint y: 111, distance: 18.3
click at [268, 111] on div "else: 1 2 3 4 5 6 7 8 9 10 11 12 13 hero . moveRight ( ) if hero . canMoveUp ( …" at bounding box center [334, 135] width 163 height 142
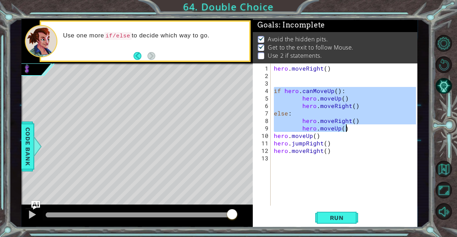
drag, startPoint x: 273, startPoint y: 91, endPoint x: 361, endPoint y: 130, distance: 95.9
click at [361, 130] on div "hero . moveRight ( ) if hero . canMoveUp ( ) : hero . moveUp ( ) hero . moveRig…" at bounding box center [345, 143] width 147 height 157
click at [361, 130] on div "hero . moveRight ( ) if hero . canMoveUp ( ) : hero . moveUp ( ) hero . moveRig…" at bounding box center [343, 135] width 143 height 142
type textarea "hero.moveUp()"
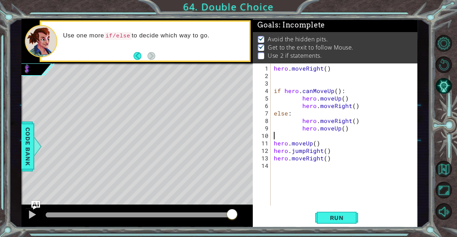
type textarea "hero.moveUp()"
paste textarea "hero.moveUp()"
type textarea "hero.moveUp()"
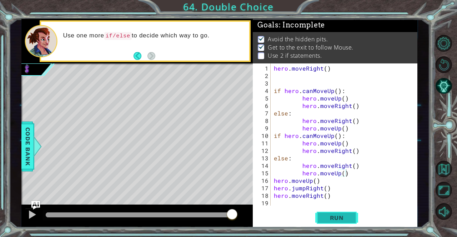
click at [330, 219] on span "Run" at bounding box center [337, 217] width 28 height 7
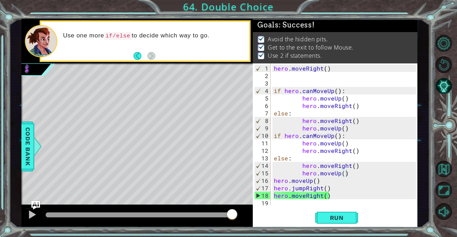
drag, startPoint x: 75, startPoint y: 213, endPoint x: 456, endPoint y: 254, distance: 384.0
click at [451, 237] on html "1 ההההההההההההההההההההההההההההההההההההההההההההההההההההההההההההההההההההההההההההה…" at bounding box center [228, 118] width 457 height 237
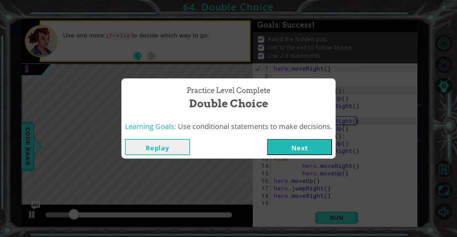
click at [280, 142] on button "Next" at bounding box center [299, 147] width 65 height 16
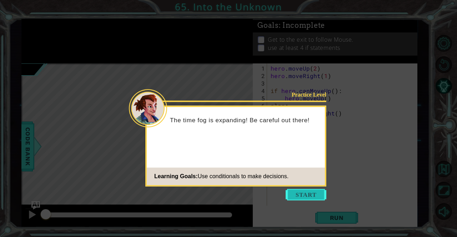
click at [304, 196] on button "Start" at bounding box center [305, 194] width 41 height 11
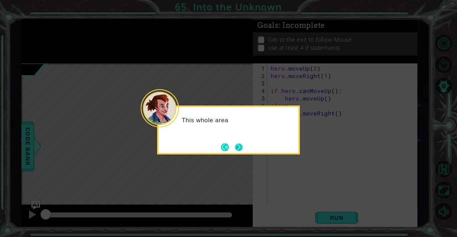
click at [238, 148] on button "Next" at bounding box center [239, 147] width 8 height 8
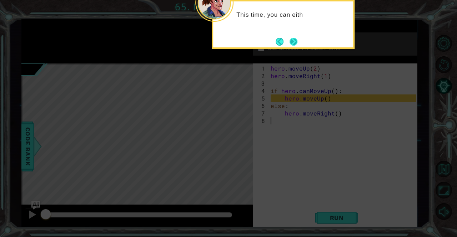
click at [294, 40] on button "Next" at bounding box center [293, 42] width 8 height 8
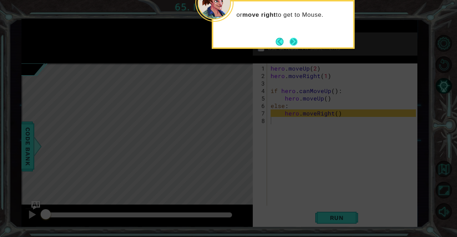
click at [294, 41] on button "Next" at bounding box center [293, 42] width 8 height 8
click at [294, 41] on p "Get to the exit to follow Mouse." at bounding box center [311, 40] width 86 height 8
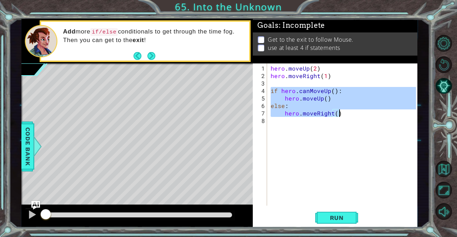
drag, startPoint x: 270, startPoint y: 90, endPoint x: 339, endPoint y: 114, distance: 73.5
click at [339, 114] on div "hero . moveUp ( 2 ) hero . moveRight ( 1 ) if hero . canMoveUp ( ) : hero . mov…" at bounding box center [344, 143] width 150 height 157
type textarea "c"
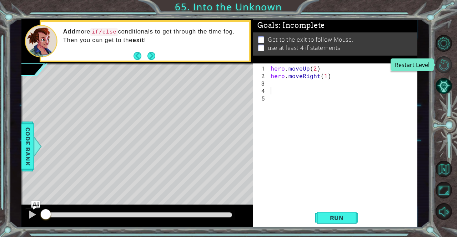
click at [445, 65] on button "Restart Level" at bounding box center [443, 64] width 17 height 17
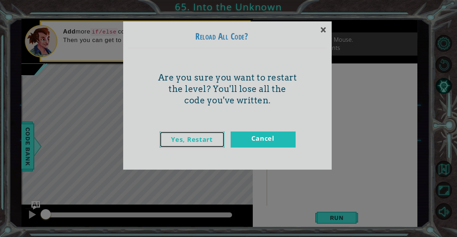
click at [213, 141] on link "Yes, Restart" at bounding box center [192, 140] width 65 height 16
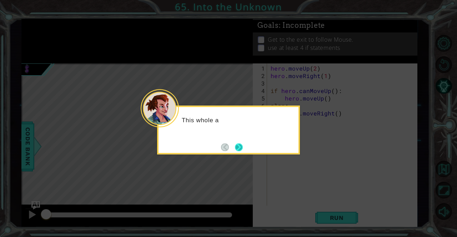
click at [235, 143] on button "Next" at bounding box center [239, 147] width 8 height 8
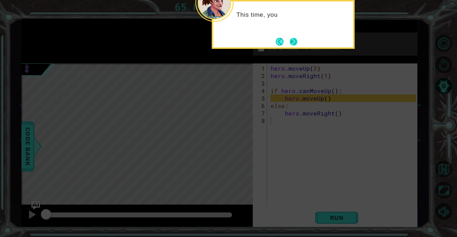
click at [296, 38] on button "Next" at bounding box center [293, 42] width 8 height 8
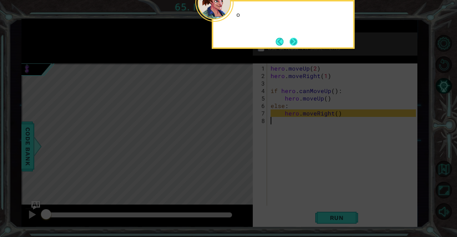
click at [290, 42] on button "Next" at bounding box center [293, 42] width 8 height 8
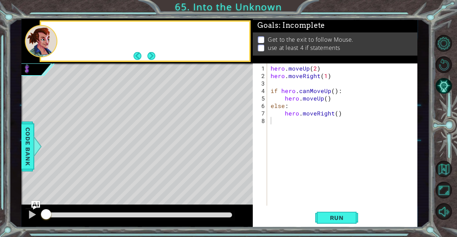
click at [290, 44] on p "use at least 4 if statements" at bounding box center [304, 48] width 72 height 8
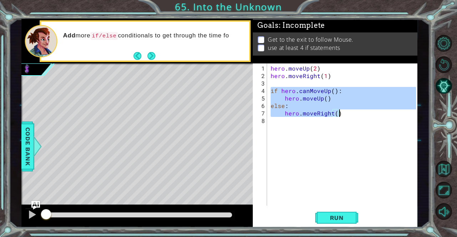
drag, startPoint x: 270, startPoint y: 88, endPoint x: 344, endPoint y: 114, distance: 79.0
click at [344, 114] on div "hero . moveUp ( 2 ) hero . moveRight ( 1 ) if hero . canMoveUp ( ) : hero . mov…" at bounding box center [344, 143] width 150 height 157
type textarea "else: hero.moveRight()"
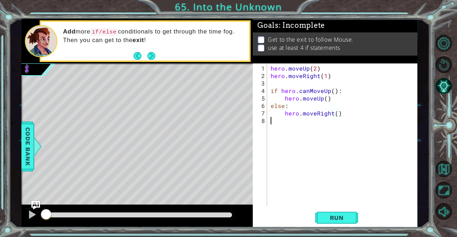
click at [322, 118] on div "hero . moveUp ( 2 ) hero . moveRight ( 1 ) if hero . canMoveUp ( ) : hero . mov…" at bounding box center [344, 143] width 150 height 157
paste textarea "hero.moveRight()"
type textarea "hero.moveRight()"
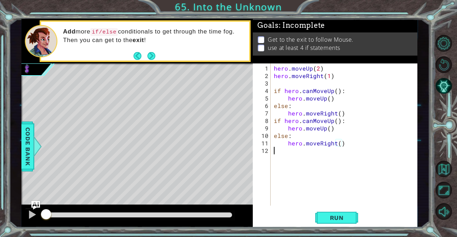
click at [281, 151] on div "hero . moveUp ( 2 ) hero . moveRight ( 1 ) if hero . canMoveUp ( ) : hero . mov…" at bounding box center [345, 143] width 147 height 157
paste textarea "hero.moveRight()"
type textarea "hero.moveRight()"
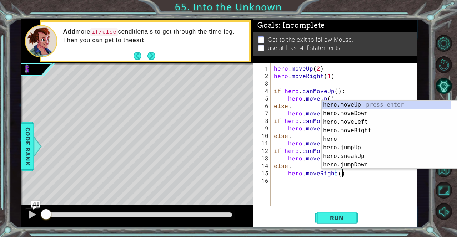
click at [275, 184] on div "hero . moveUp ( 2 ) hero . moveRight ( 1 ) if hero . canMoveUp ( ) : hero . mov…" at bounding box center [345, 143] width 147 height 157
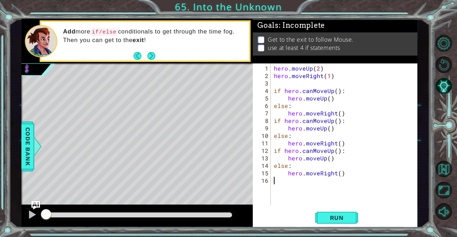
paste textarea "hero.moveRight()"
type textarea "hero.moveRight()"
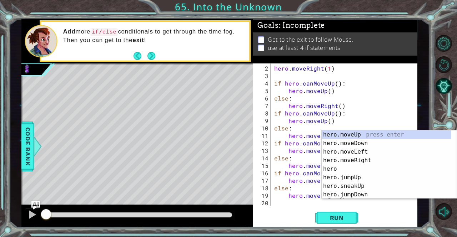
scroll to position [7, 0]
click at [274, 200] on div "hero . moveRight ( 1 ) if hero . canMoveUp ( ) : hero . moveUp ( ) else : hero …" at bounding box center [343, 143] width 141 height 157
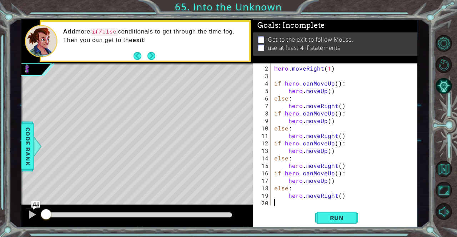
paste textarea "hero.moveRight()"
click at [338, 218] on span "Run" at bounding box center [337, 217] width 28 height 7
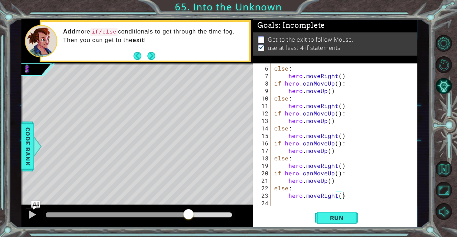
drag, startPoint x: 229, startPoint y: 215, endPoint x: 189, endPoint y: 227, distance: 41.3
click at [189, 227] on div at bounding box center [137, 216] width 232 height 23
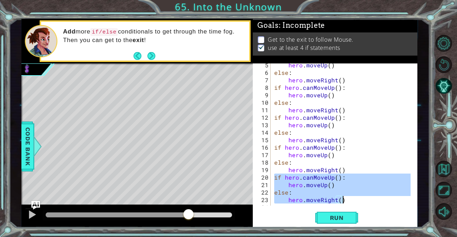
drag, startPoint x: 274, startPoint y: 177, endPoint x: 345, endPoint y: 202, distance: 75.2
click at [345, 202] on div "hero . moveUp ( ) else : hero . moveRight ( ) if hero . canMoveUp ( ) : hero . …" at bounding box center [343, 139] width 141 height 157
type textarea "else: hero.moveRight()"
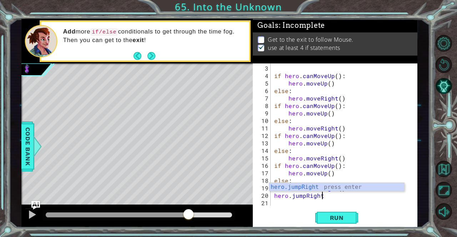
scroll to position [0, 3]
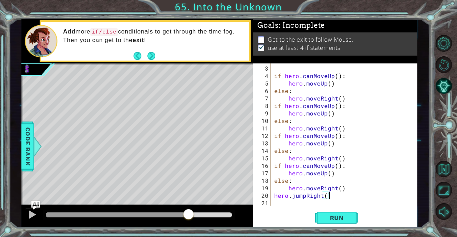
type textarea "hero.jumpRight()"
click at [345, 209] on div "hero.jumpRight() 3 4 5 6 7 8 9 10 11 12 13 14 15 16 17 18 19 20 21 if hero . ca…" at bounding box center [335, 146] width 165 height 165
click at [343, 222] on span "Run" at bounding box center [337, 217] width 28 height 7
drag, startPoint x: 80, startPoint y: 214, endPoint x: 456, endPoint y: 233, distance: 377.3
click at [451, 233] on body "1 ההההההההההההההההההההההההההההההההההההההההההההההההההההההההההההההההההההההההההההה…" at bounding box center [228, 118] width 457 height 237
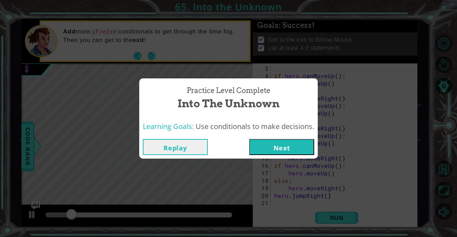
click at [305, 157] on div "Replay Next" at bounding box center [228, 147] width 178 height 23
click at [299, 144] on button "Next" at bounding box center [281, 147] width 65 height 16
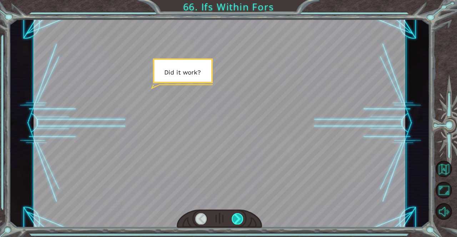
click at [242, 215] on div at bounding box center [238, 218] width 12 height 11
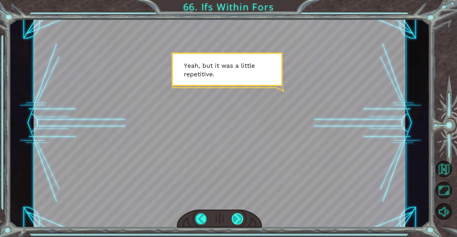
click at [238, 214] on div at bounding box center [238, 218] width 12 height 11
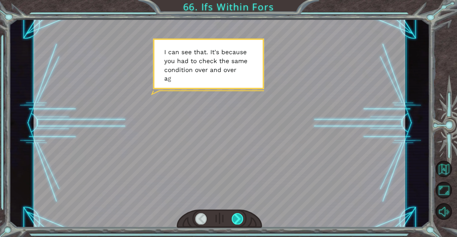
click at [238, 214] on div at bounding box center [238, 218] width 12 height 11
click at [238, 216] on div at bounding box center [238, 218] width 12 height 11
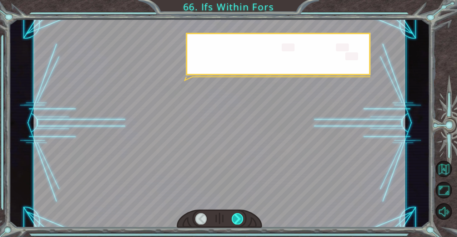
click at [238, 216] on div at bounding box center [238, 218] width 12 height 11
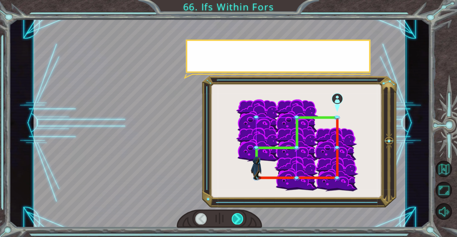
click at [238, 216] on div at bounding box center [238, 218] width 12 height 11
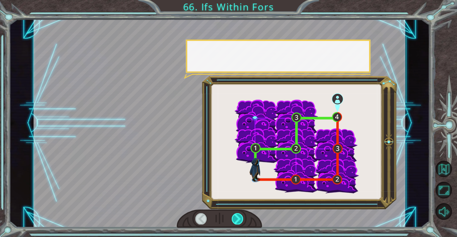
click at [238, 216] on div at bounding box center [238, 218] width 12 height 11
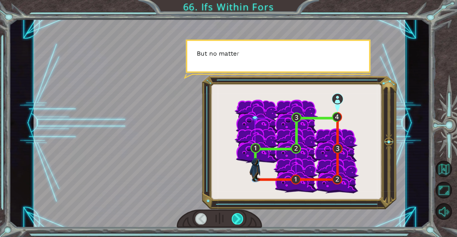
click at [238, 216] on div at bounding box center [238, 218] width 12 height 11
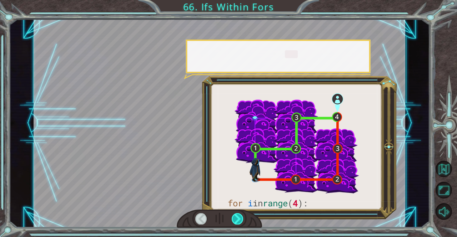
click at [238, 216] on div at bounding box center [238, 218] width 12 height 11
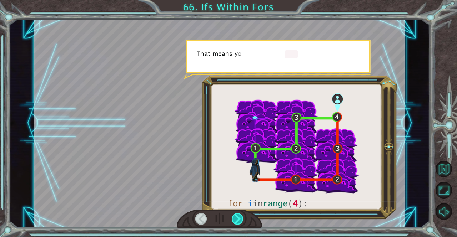
click at [238, 216] on div at bounding box center [238, 218] width 12 height 11
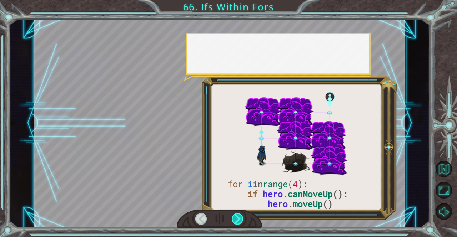
click at [238, 216] on div at bounding box center [238, 218] width 12 height 11
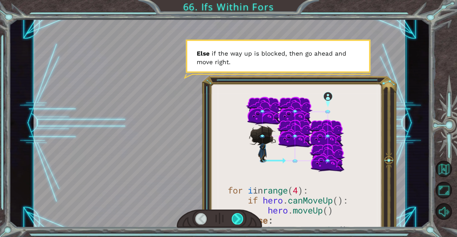
click at [238, 216] on div at bounding box center [238, 218] width 12 height 11
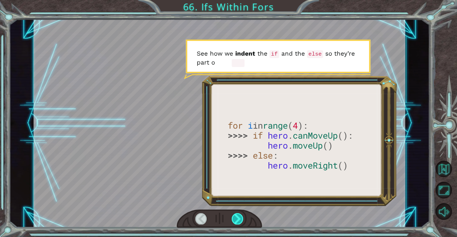
click at [238, 216] on div at bounding box center [238, 218] width 12 height 11
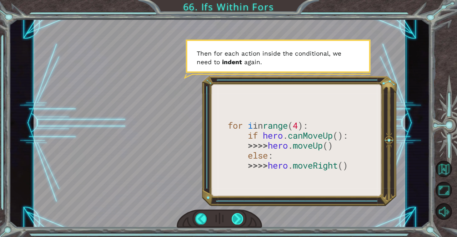
click at [238, 216] on div at bounding box center [238, 218] width 12 height 11
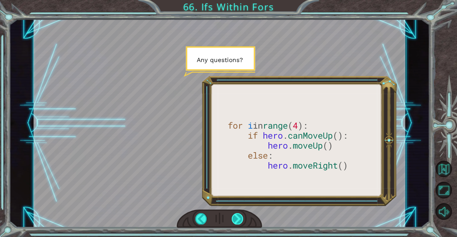
click at [236, 221] on div at bounding box center [238, 218] width 12 height 11
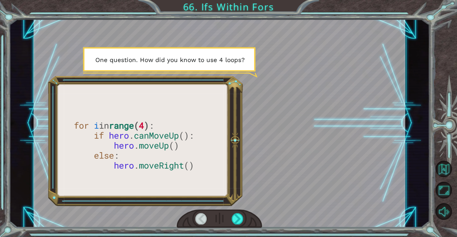
click at [231, 221] on div at bounding box center [220, 219] width 86 height 19
click at [238, 219] on div at bounding box center [238, 218] width 12 height 11
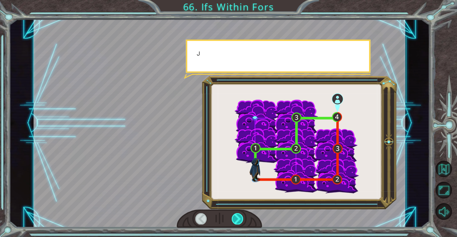
click at [238, 219] on div at bounding box center [238, 218] width 12 height 11
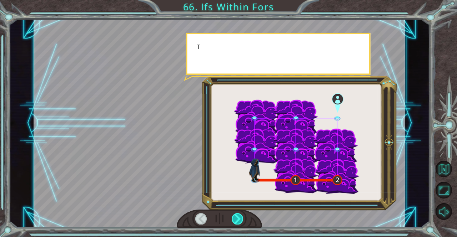
click at [238, 219] on div at bounding box center [238, 218] width 12 height 11
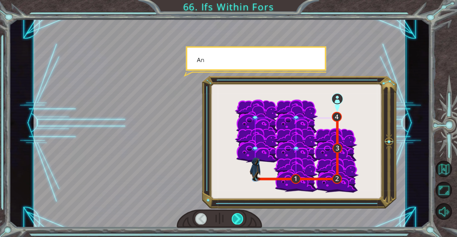
click at [238, 219] on div at bounding box center [238, 218] width 12 height 11
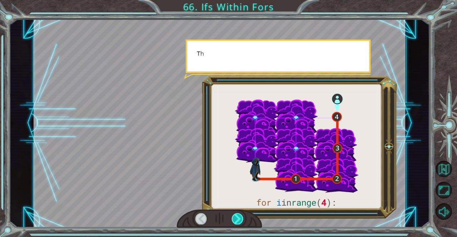
click at [238, 219] on div at bounding box center [238, 218] width 12 height 11
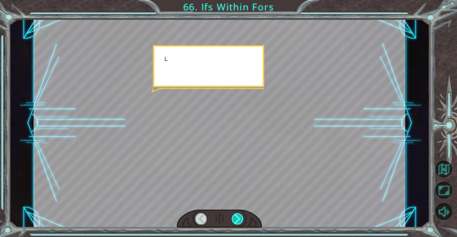
click at [238, 219] on div at bounding box center [238, 218] width 12 height 11
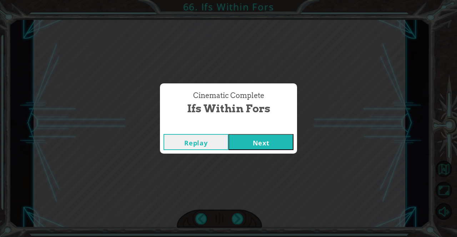
click at [238, 218] on div "Cinematic Complete Ifs Within Fors Replay Next" at bounding box center [228, 118] width 457 height 237
click at [258, 142] on button "Next" at bounding box center [260, 142] width 65 height 16
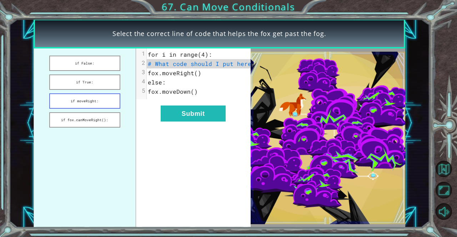
click at [95, 101] on button "if moveRight:" at bounding box center [84, 100] width 71 height 15
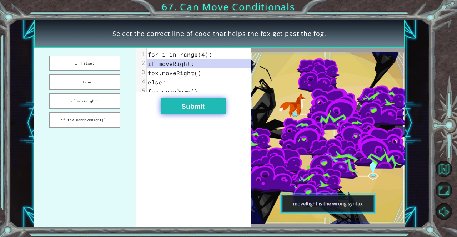
click at [180, 105] on button "Submit" at bounding box center [193, 106] width 65 height 16
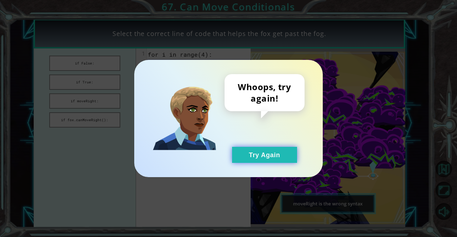
click at [257, 157] on button "Try Again" at bounding box center [264, 155] width 65 height 16
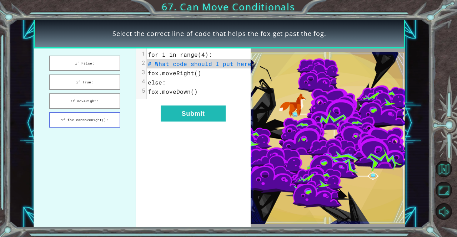
click at [82, 117] on button "if fox.canMoveRight():" at bounding box center [84, 119] width 71 height 15
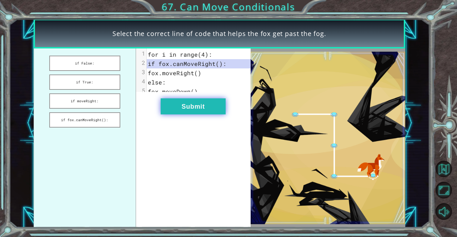
click at [167, 108] on button "Submit" at bounding box center [193, 106] width 65 height 16
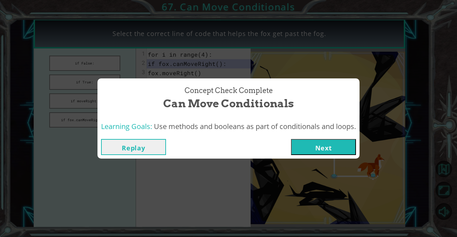
click at [334, 142] on button "Next" at bounding box center [323, 147] width 65 height 16
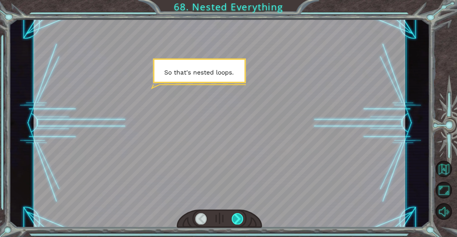
click at [237, 219] on div at bounding box center [238, 218] width 12 height 11
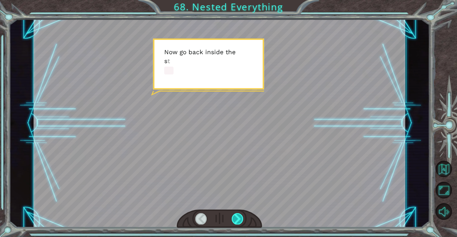
click at [237, 219] on div at bounding box center [238, 218] width 12 height 11
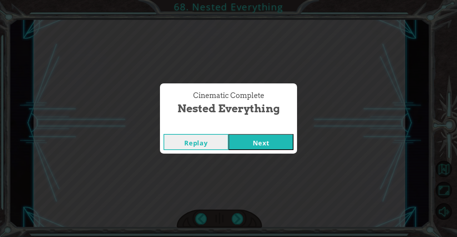
click at [244, 140] on button "Next" at bounding box center [260, 142] width 65 height 16
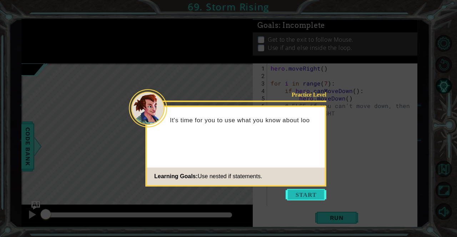
click at [300, 194] on button "Start" at bounding box center [305, 194] width 41 height 11
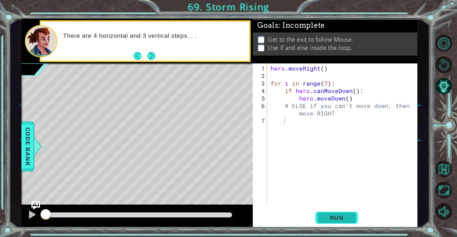
click at [331, 212] on button "Run" at bounding box center [336, 218] width 43 height 16
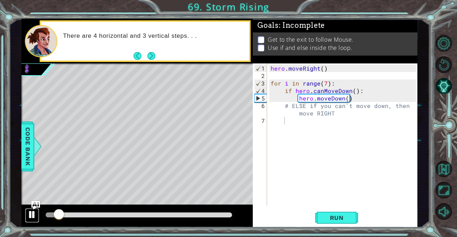
click at [33, 213] on div at bounding box center [31, 214] width 9 height 9
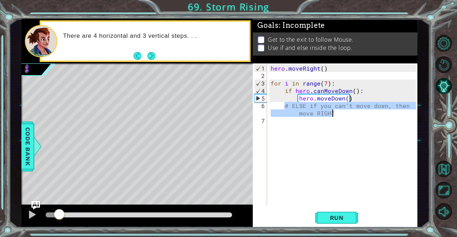
drag, startPoint x: 284, startPoint y: 104, endPoint x: 389, endPoint y: 115, distance: 105.5
click at [389, 115] on div "hero . moveRight ( ) for i in range ( 7 ) : if hero . canMoveDown ( ) : hero . …" at bounding box center [344, 143] width 150 height 157
type textarea "# ELSE if you can't move down, then move RIGHT"
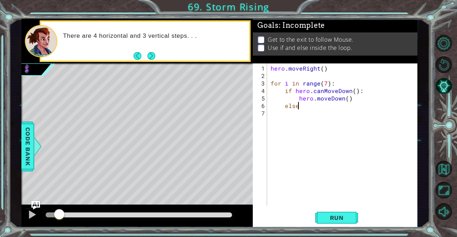
scroll to position [0, 1]
type textarea "else:"
type textarea "hero.moveRight()"
click at [330, 214] on button "Run" at bounding box center [336, 218] width 43 height 16
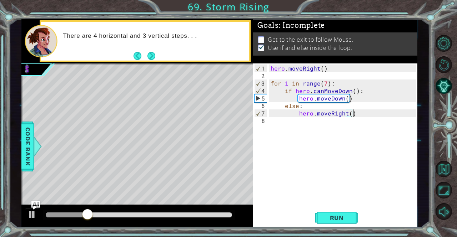
click at [320, 123] on div "hero . moveRight ( ) for i in range ( 7 ) : if hero . canMoveDown ( ) : hero . …" at bounding box center [344, 143] width 150 height 157
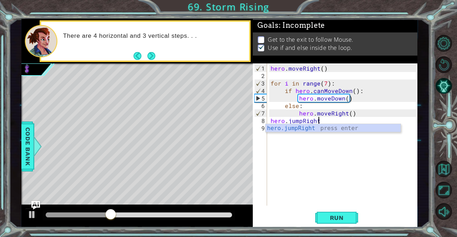
scroll to position [0, 3]
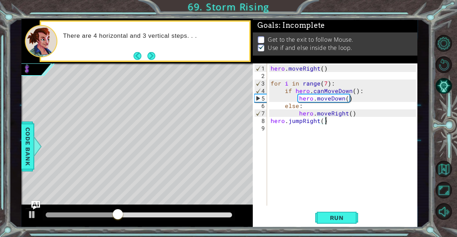
type textarea "hero.jumpRight()"
click at [335, 209] on div "hero.jumpRight() 1 2 3 4 5 6 7 8 9 hero . moveRight ( ) for i in range ( 7 ) : …" at bounding box center [335, 146] width 165 height 165
click at [334, 215] on span "Run" at bounding box center [337, 217] width 28 height 7
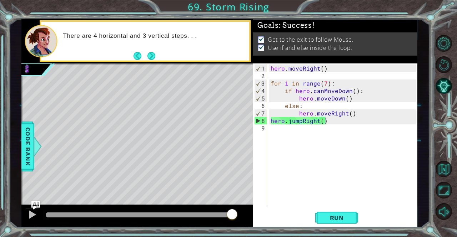
drag, startPoint x: 71, startPoint y: 212, endPoint x: 454, endPoint y: 212, distance: 382.2
click at [451, 212] on body "1 ההההההההההההההההההההההההההההההההההההההההההההההההההההההההההההההההההההההההההההה…" at bounding box center [228, 118] width 457 height 237
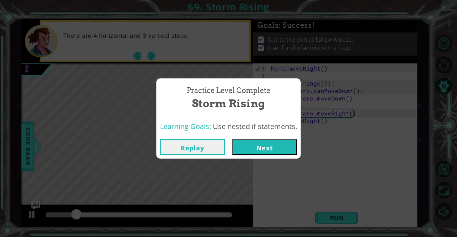
click at [277, 145] on button "Next" at bounding box center [264, 147] width 65 height 16
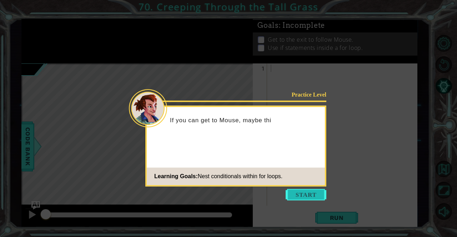
click at [308, 192] on button "Start" at bounding box center [305, 194] width 41 height 11
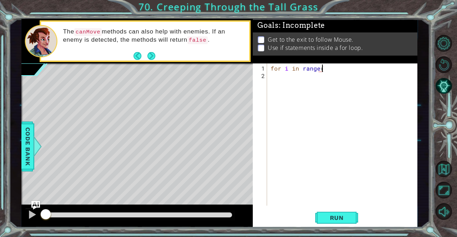
scroll to position [0, 3]
type textarea "for i in range(6)"
type textarea "for i in range(6):"
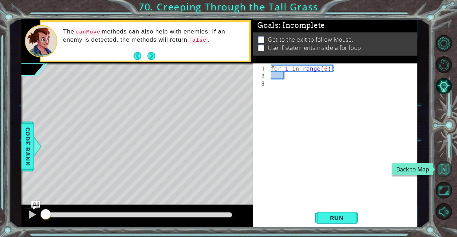
click at [441, 167] on button "Back to Map" at bounding box center [443, 169] width 17 height 17
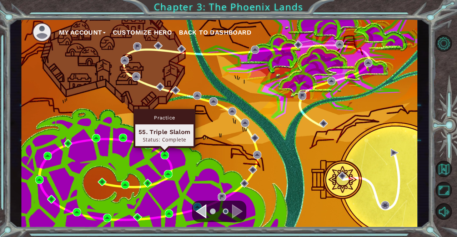
click at [164, 148] on div "Practice 55. Triple Slalom Status: Complete" at bounding box center [164, 128] width 62 height 39
click at [165, 157] on img at bounding box center [165, 155] width 8 height 8
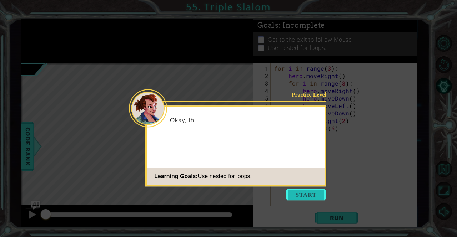
click at [295, 189] on button "Start" at bounding box center [305, 194] width 41 height 11
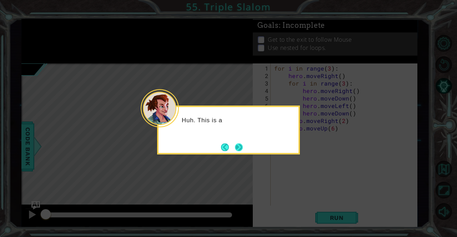
click at [242, 146] on button "Next" at bounding box center [239, 147] width 8 height 8
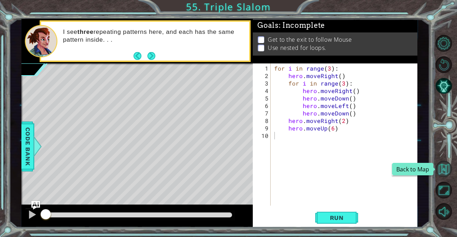
click at [442, 168] on button "Back to Map" at bounding box center [443, 169] width 17 height 17
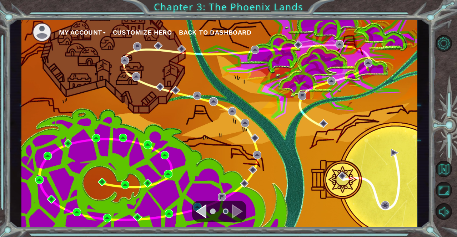
click at [197, 203] on div at bounding box center [219, 211] width 54 height 21
click at [193, 207] on div at bounding box center [219, 211] width 54 height 21
click at [194, 204] on div at bounding box center [219, 211] width 54 height 21
drag, startPoint x: 201, startPoint y: 209, endPoint x: 265, endPoint y: 206, distance: 65.0
click at [265, 206] on div "My Account Customize Hero Back to Dashboard" at bounding box center [219, 123] width 396 height 209
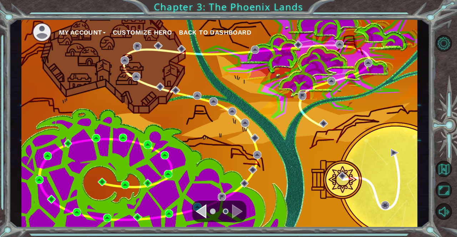
click at [197, 206] on div "Navigate to the previous page" at bounding box center [201, 211] width 11 height 14
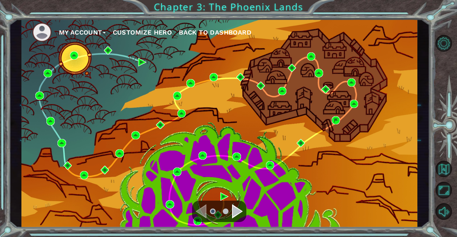
click at [232, 214] on div "Navigate to the next page" at bounding box center [237, 211] width 11 height 14
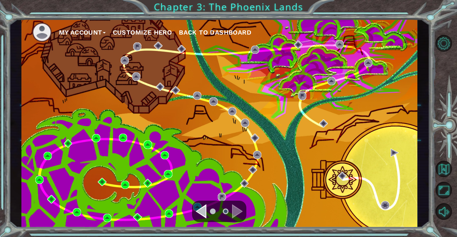
click at [195, 203] on div at bounding box center [219, 211] width 54 height 21
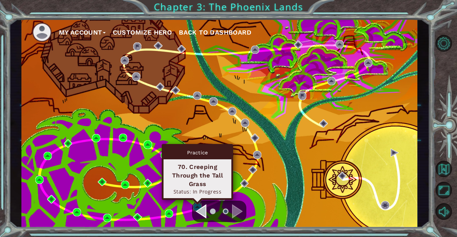
click at [193, 204] on img at bounding box center [197, 207] width 8 height 8
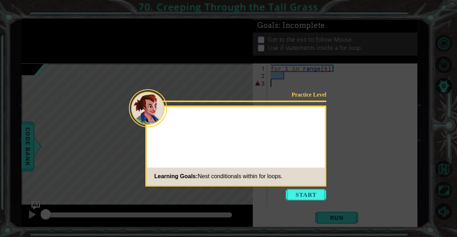
click at [293, 195] on button "Start" at bounding box center [305, 194] width 41 height 11
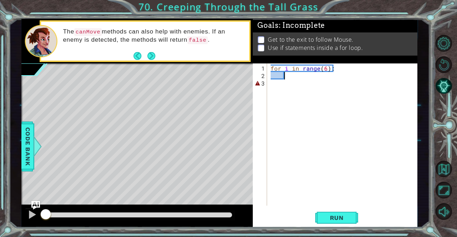
click at [288, 75] on div "for i in range ( 6 ) :" at bounding box center [344, 143] width 150 height 157
type textarea "ifhe"
click at [451, 82] on div at bounding box center [446, 128] width 21 height 190
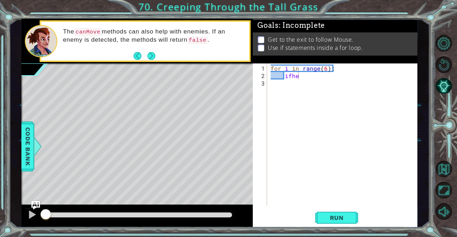
scroll to position [0, 0]
click at [355, 80] on div "for i in range ( 6 ) : ifhe" at bounding box center [344, 143] width 150 height 157
click at [352, 75] on div "for i in range ( 6 ) : ifhe" at bounding box center [344, 143] width 150 height 157
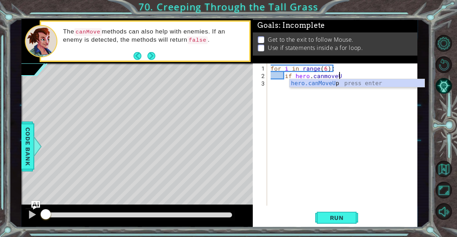
scroll to position [0, 4]
type textarea "if hero.canmoveUp:"
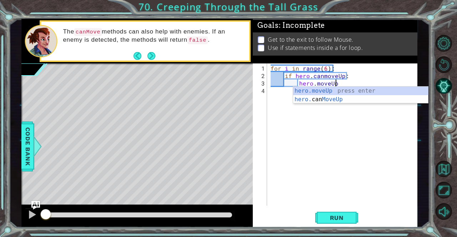
scroll to position [0, 4]
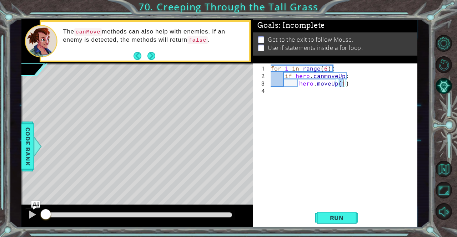
type textarea "hero.moveUp()"
type textarea "else:"
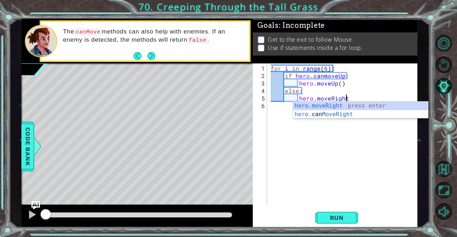
scroll to position [0, 5]
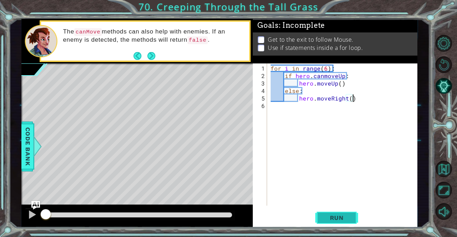
click at [340, 216] on span "Run" at bounding box center [337, 217] width 28 height 7
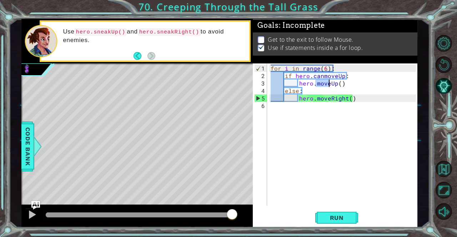
drag, startPoint x: 315, startPoint y: 82, endPoint x: 329, endPoint y: 85, distance: 14.4
click at [329, 85] on div "for i in range ( 6 ) : if hero . canmoveUp : hero . moveUp ( ) else : hero . mo…" at bounding box center [344, 143] width 150 height 157
drag, startPoint x: 233, startPoint y: 220, endPoint x: 30, endPoint y: 202, distance: 204.2
drag, startPoint x: 30, startPoint y: 202, endPoint x: 244, endPoint y: 207, distance: 214.5
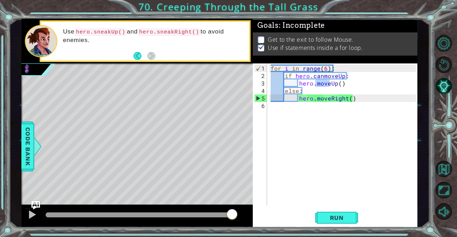
click at [244, 207] on div at bounding box center [137, 216] width 232 height 23
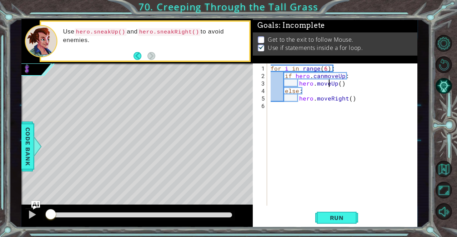
drag, startPoint x: 231, startPoint y: 213, endPoint x: 0, endPoint y: 211, distance: 231.2
click at [0, 211] on div "1 ההההההההההההההההההההההההההההההההההההההההההההההההההההההההההההההההההההההההההההה…" at bounding box center [228, 118] width 457 height 237
click at [28, 216] on div at bounding box center [31, 214] width 9 height 9
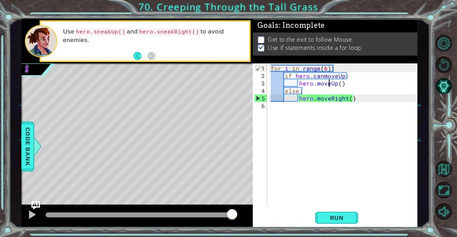
click at [269, 66] on div "for i in range ( 6 ) : if hero . canmoveUp : hero . moveUp ( ) else : hero . mo…" at bounding box center [344, 143] width 150 height 157
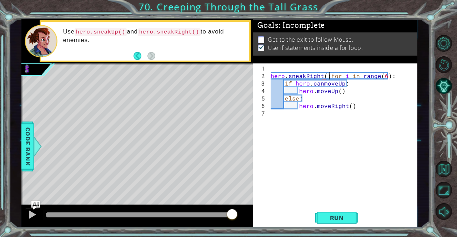
scroll to position [0, 4]
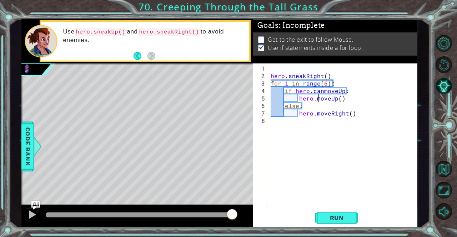
click at [317, 97] on div "hero . sneakRight ( ) for i in range ( 6 ) : if hero . canmoveUp : hero . moveU…" at bounding box center [344, 143] width 150 height 157
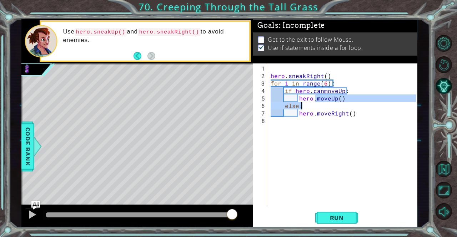
drag, startPoint x: 316, startPoint y: 97, endPoint x: 333, endPoint y: 102, distance: 17.5
click at [333, 102] on div "hero . sneakRight ( ) for i in range ( 6 ) : if hero . canmoveUp : hero . moveU…" at bounding box center [344, 143] width 150 height 157
click at [328, 97] on div "hero . sneakRight ( ) for i in range ( 6 ) : if hero . canmoveUp : hero . moveU…" at bounding box center [342, 135] width 146 height 142
click at [328, 97] on div "hero . sneakRight ( ) for i in range ( 6 ) : if hero . canmoveUp : hero . moveU…" at bounding box center [344, 143] width 150 height 157
click at [328, 97] on div "hero . sneakRight ( ) for i in range ( 6 ) : if hero . canmoveUp : hero . moveU…" at bounding box center [342, 135] width 146 height 142
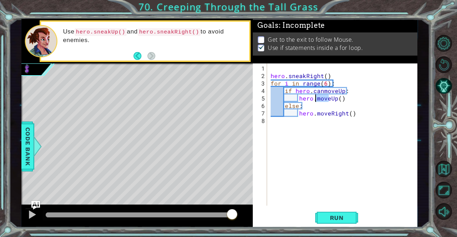
drag, startPoint x: 328, startPoint y: 97, endPoint x: 315, endPoint y: 96, distance: 13.2
click at [315, 96] on div "hero . sneakRight ( ) for i in range ( 6 ) : if hero . canmoveUp : hero . moveU…" at bounding box center [344, 143] width 150 height 157
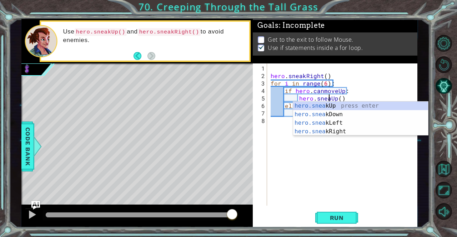
type textarea "hero.sneakUp()"
click at [319, 155] on div "hero . sneakRight ( ) for i in range ( 6 ) : if hero . canmoveUp : hero . sneak…" at bounding box center [344, 143] width 150 height 157
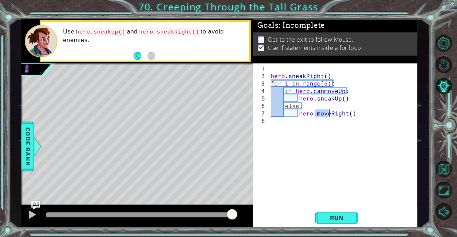
drag, startPoint x: 315, startPoint y: 114, endPoint x: 328, endPoint y: 115, distance: 13.6
click at [328, 115] on div "hero . sneakRight ( ) for i in range ( 6 ) : if hero . canmoveUp : hero . sneak…" at bounding box center [344, 143] width 150 height 157
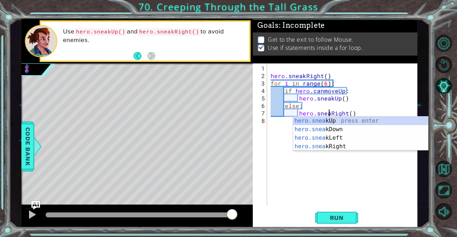
scroll to position [0, 4]
click at [325, 217] on span "Run" at bounding box center [337, 217] width 28 height 7
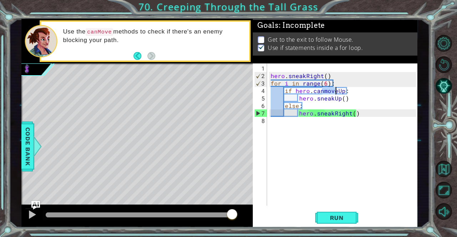
drag, startPoint x: 322, startPoint y: 90, endPoint x: 336, endPoint y: 90, distance: 14.6
click at [336, 90] on div "hero . sneakRight ( ) for i in range ( 6 ) : if hero . canmoveUp : hero . sneak…" at bounding box center [344, 143] width 150 height 157
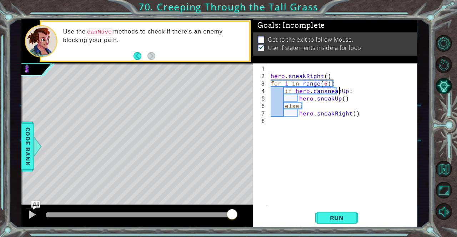
scroll to position [0, 4]
type textarea "if hero.cansneakUp:"
click at [327, 217] on span "Run" at bounding box center [337, 217] width 28 height 7
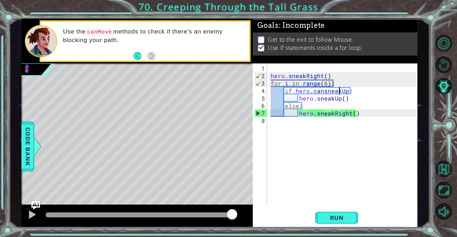
click at [22, 214] on div at bounding box center [137, 216] width 232 height 23
click at [345, 222] on span "Run" at bounding box center [337, 217] width 28 height 7
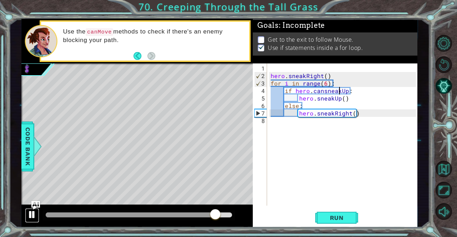
click at [29, 213] on div at bounding box center [31, 214] width 9 height 9
click at [31, 219] on div at bounding box center [31, 214] width 9 height 9
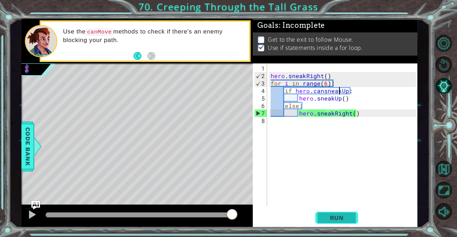
click at [332, 226] on button "Run" at bounding box center [336, 218] width 43 height 16
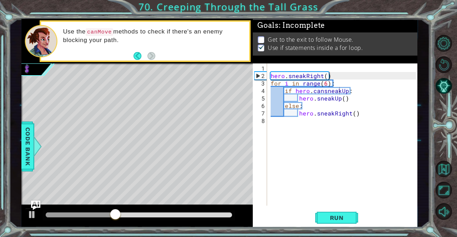
click at [35, 202] on img "Ask AI" at bounding box center [35, 205] width 9 height 9
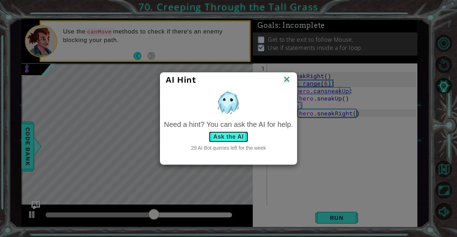
click at [229, 142] on button "Ask the AI" at bounding box center [228, 136] width 40 height 11
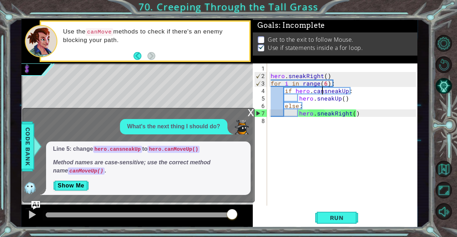
drag, startPoint x: 323, startPoint y: 91, endPoint x: 316, endPoint y: 93, distance: 7.4
click at [316, 93] on div "hero . sneakRight ( ) for i in range ( 6 ) : if hero . cansneakUp : hero . snea…" at bounding box center [344, 143] width 150 height 157
click at [304, 148] on div "hero . sneakRight ( ) for i in range ( 6 ) : if hero . cansneakUp : hero . snea…" at bounding box center [344, 143] width 150 height 157
click at [65, 184] on button "Show Me" at bounding box center [71, 185] width 36 height 11
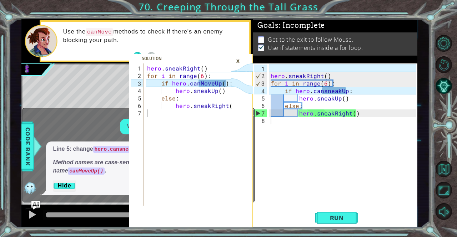
click at [268, 70] on div "1 2 3 4 5 6 7 8 hero . sneakRight ( ) for i in range ( 6 ) : if hero . cansneak…" at bounding box center [334, 135] width 163 height 142
click at [270, 74] on div "hero . sneakRight ( ) for i in range ( 6 ) : if hero . cansneakUp : hero . snea…" at bounding box center [344, 143] width 150 height 157
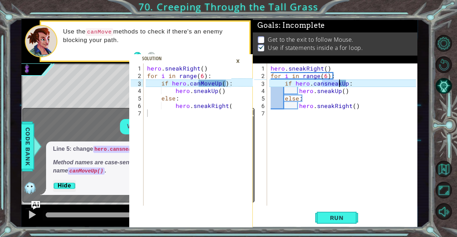
drag, startPoint x: 322, startPoint y: 84, endPoint x: 338, endPoint y: 82, distance: 16.1
click at [338, 82] on div "hero . sneakRight ( ) for i in range ( 6 ) : if hero . cansneakUp : hero . snea…" at bounding box center [344, 143] width 150 height 157
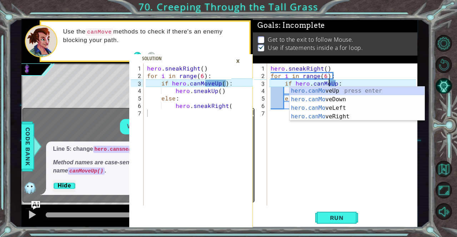
scroll to position [0, 4]
type textarea "if hero.canMoveUp:"
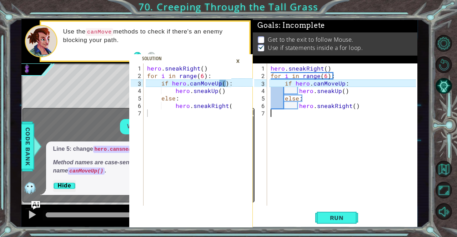
click at [341, 154] on div "hero . sneakRight ( ) for i in range ( 6 ) : if hero . canMoveUp : hero . sneak…" at bounding box center [344, 143] width 150 height 157
click at [341, 218] on span "Run" at bounding box center [337, 217] width 28 height 7
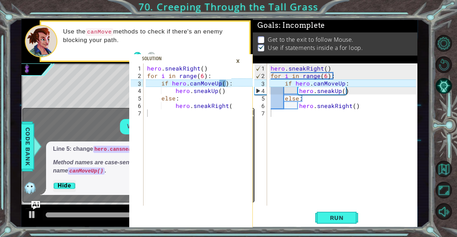
click at [236, 60] on div "×" at bounding box center [237, 61] width 11 height 12
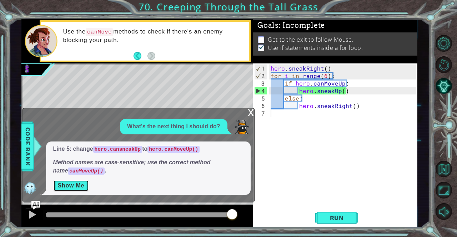
click at [61, 187] on button "Show Me" at bounding box center [71, 185] width 36 height 11
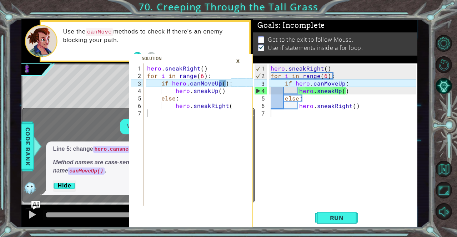
click at [244, 61] on span at bounding box center [190, 141] width 123 height 174
click at [239, 57] on div "×" at bounding box center [237, 61] width 11 height 12
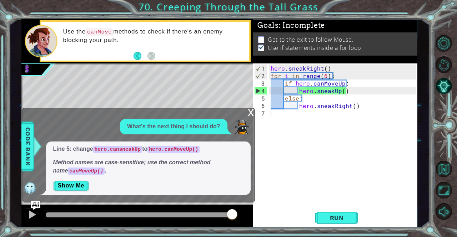
click at [34, 204] on img "Ask AI" at bounding box center [35, 205] width 9 height 9
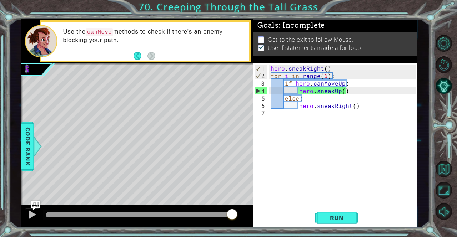
click at [39, 203] on img "Ask AI" at bounding box center [35, 205] width 9 height 9
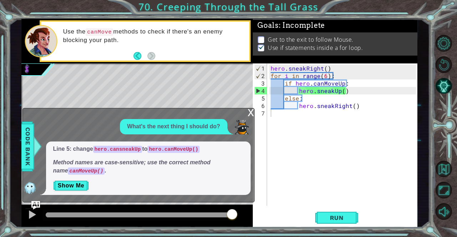
click at [248, 112] on div "x" at bounding box center [251, 111] width 6 height 7
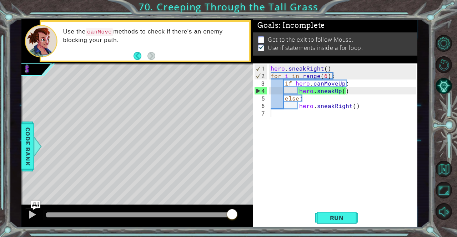
click at [35, 204] on img "Ask AI" at bounding box center [35, 205] width 9 height 9
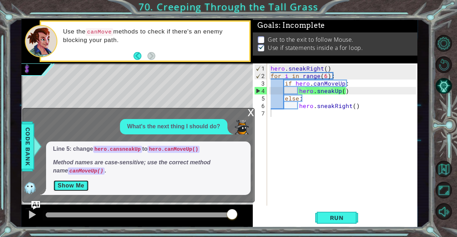
click at [77, 182] on button "Show Me" at bounding box center [71, 185] width 36 height 11
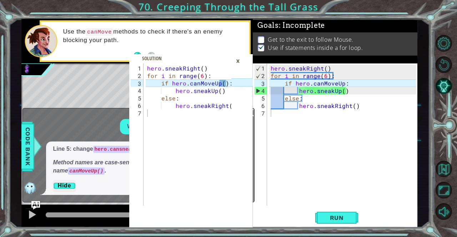
click at [340, 82] on div "hero . sneakRight ( ) for i in range ( 6 ) : if hero . canMoveUp : hero . sneak…" at bounding box center [344, 143] width 150 height 157
click at [341, 83] on div "hero . sneakRight ( ) for i in range ( 6 ) : if hero . canMoveUp : hero . sneak…" at bounding box center [344, 143] width 150 height 157
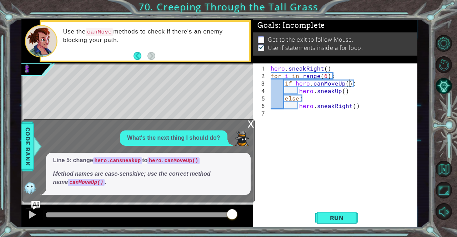
scroll to position [0, 5]
type textarea "if hero.canMoveUp():"
click at [248, 124] on div "x" at bounding box center [251, 123] width 6 height 7
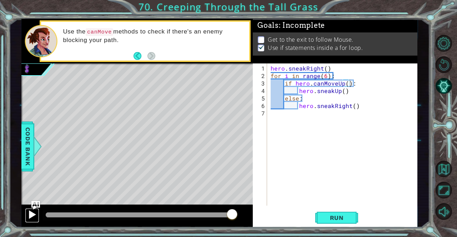
click at [33, 217] on div at bounding box center [31, 214] width 9 height 9
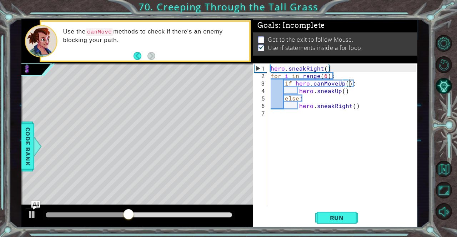
click at [288, 152] on div "hero . sneakRight ( ) for i in range ( 6 ) : if hero . canMoveUp ( ) : hero . s…" at bounding box center [344, 143] width 150 height 157
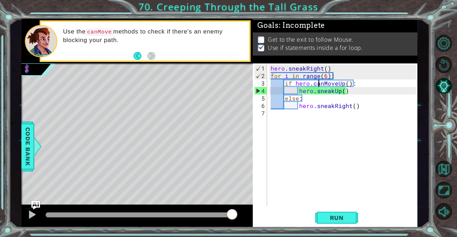
click at [320, 80] on div "hero . sneakRight ( ) for i in range ( 6 ) : if hero . canMoveUp ( ) : hero . s…" at bounding box center [344, 143] width 150 height 157
drag, startPoint x: 323, startPoint y: 83, endPoint x: 337, endPoint y: 83, distance: 14.3
click at [337, 83] on div "hero . sneakRight ( ) for i in range ( 6 ) : if hero . canMoveUp ( ) : hero . s…" at bounding box center [344, 143] width 150 height 157
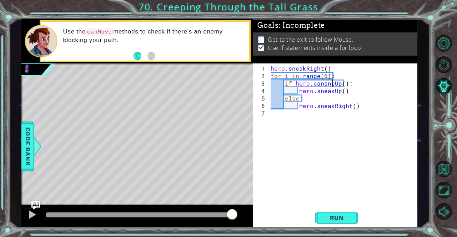
scroll to position [0, 4]
type textarea "if hero.cansneakUp():"
click at [29, 218] on div at bounding box center [31, 214] width 9 height 9
